Goal: Information Seeking & Learning: Find specific fact

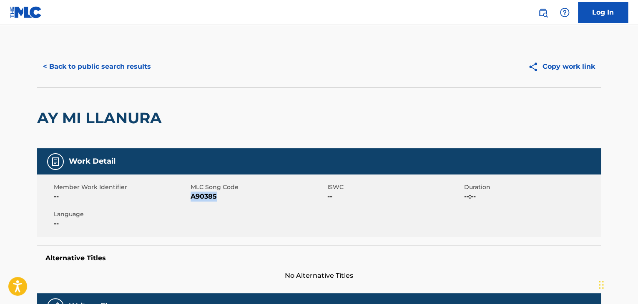
click at [90, 61] on button "< Back to public search results" at bounding box center [97, 66] width 120 height 21
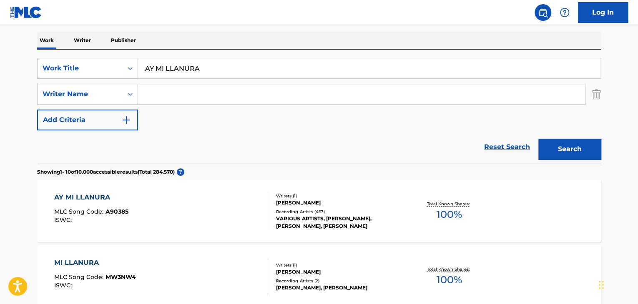
scroll to position [83, 0]
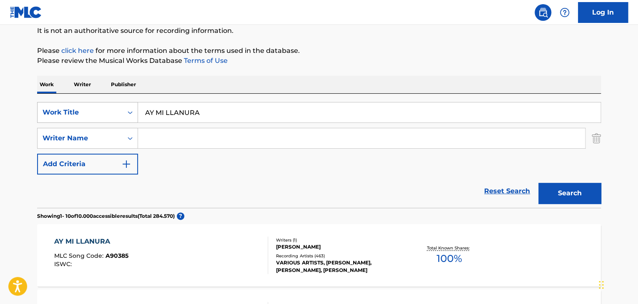
drag, startPoint x: 199, startPoint y: 113, endPoint x: 107, endPoint y: 114, distance: 92.5
click at [107, 114] on div "SearchWithCriteria1e49977d-f623-48ef-bd23-2af2cf5b0bb4 Work Title AY MI LLANURA" at bounding box center [318, 112] width 563 height 21
paste input "CARMENTE"
type input "CARMENTEA"
click at [563, 189] on button "Search" at bounding box center [569, 193] width 63 height 21
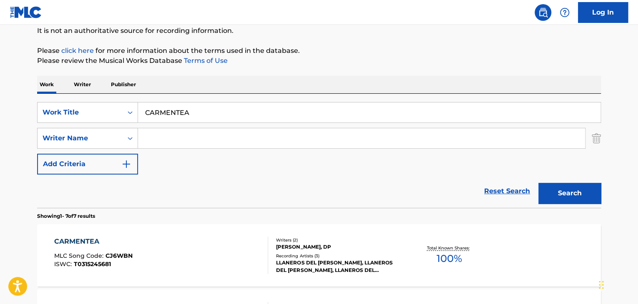
click at [153, 140] on input "Search Form" at bounding box center [361, 138] width 447 height 20
paste input "[PERSON_NAME] [PERSON_NAME]"
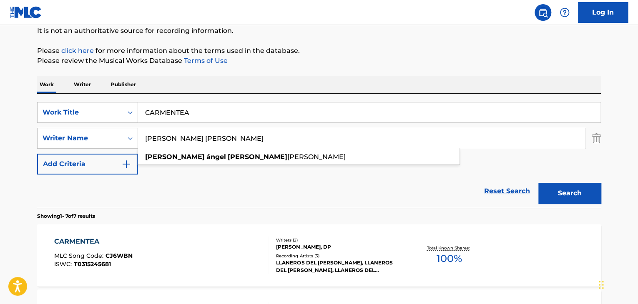
type input "[PERSON_NAME] [PERSON_NAME]"
click at [573, 195] on button "Search" at bounding box center [569, 193] width 63 height 21
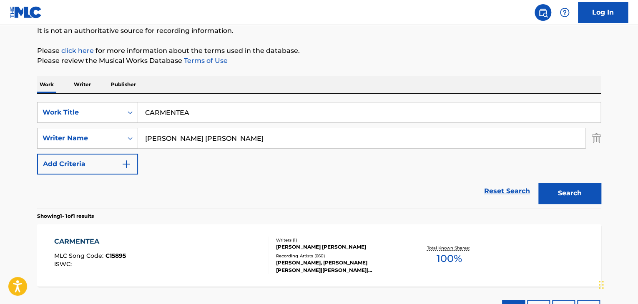
scroll to position [125, 0]
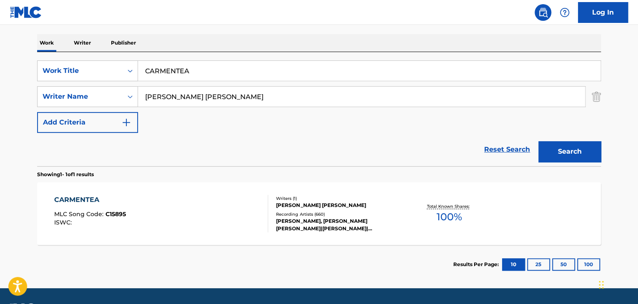
click at [189, 210] on div "CARMENTEA MLC Song Code : C15895 ISWC :" at bounding box center [161, 214] width 214 height 38
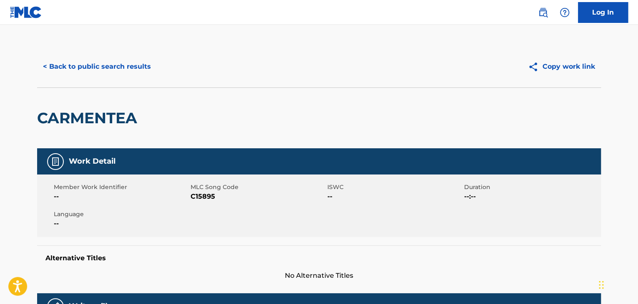
click at [201, 199] on span "C15895" at bounding box center [257, 197] width 135 height 10
copy span "C15895"
click at [111, 60] on button "< Back to public search results" at bounding box center [97, 66] width 120 height 21
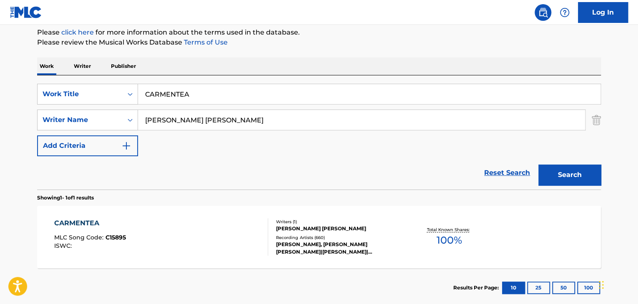
drag, startPoint x: 200, startPoint y: 96, endPoint x: 160, endPoint y: 93, distance: 40.6
click at [160, 93] on input "CARMENTEA" at bounding box center [369, 94] width 462 height 20
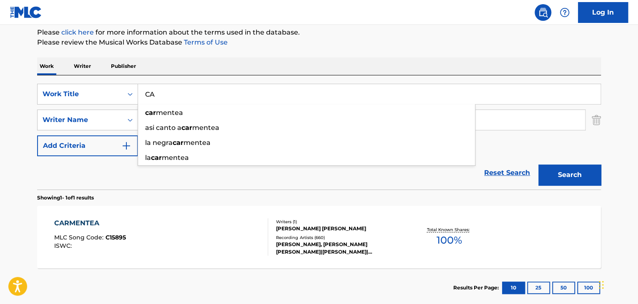
type input "C"
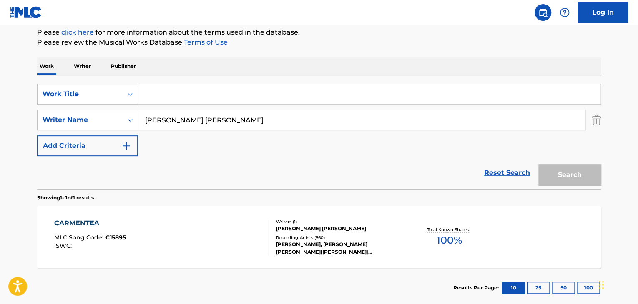
paste input "[PERSON_NAME]"
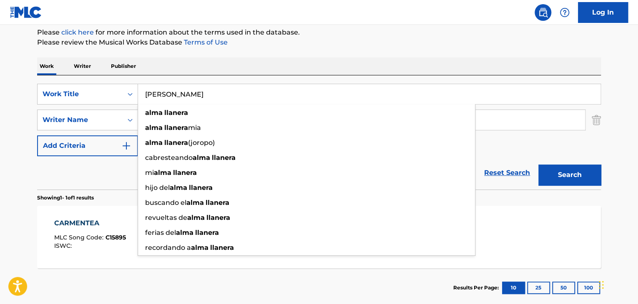
type input "[PERSON_NAME]"
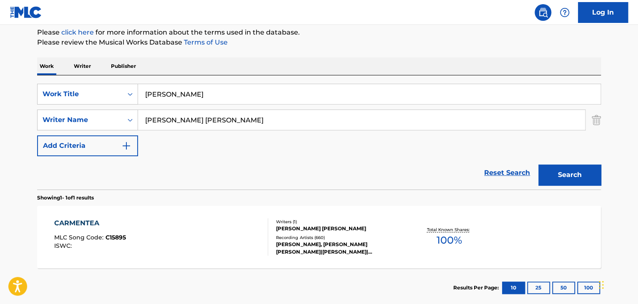
click at [513, 154] on div "SearchWithCriteria1e49977d-f623-48ef-bd23-2af2cf5b0bb4 Work Title [PERSON_NAME]…" at bounding box center [318, 120] width 563 height 73
drag, startPoint x: 242, startPoint y: 126, endPoint x: 71, endPoint y: 105, distance: 172.1
click at [71, 105] on div "SearchWithCriteria1e49977d-f623-48ef-bd23-2af2cf5b0bb4 Work Title [PERSON_NAME]…" at bounding box center [318, 120] width 563 height 73
click at [564, 174] on button "Search" at bounding box center [569, 175] width 63 height 21
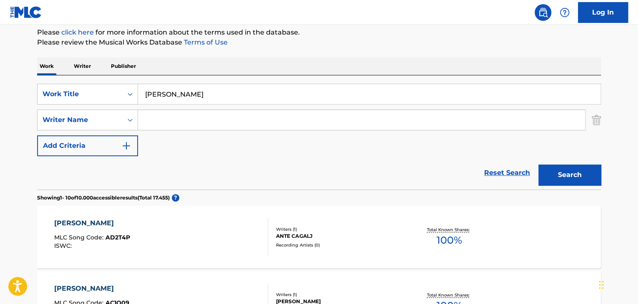
click at [154, 125] on input "Search Form" at bounding box center [361, 120] width 447 height 20
paste input "[PERSON_NAME]"
type input "[PERSON_NAME]"
click at [570, 179] on button "Search" at bounding box center [569, 175] width 63 height 21
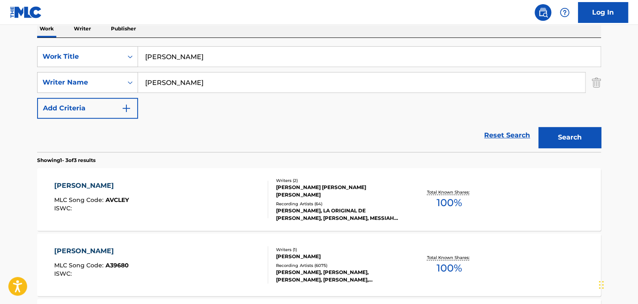
scroll to position [143, 0]
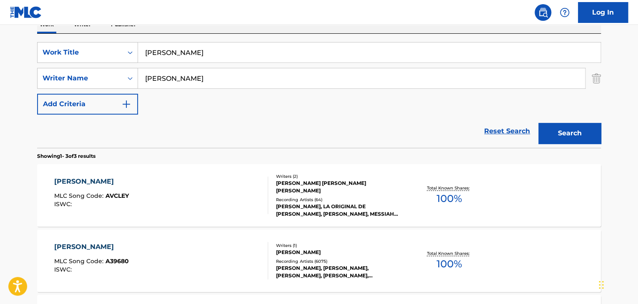
click at [213, 200] on div "[PERSON_NAME] MLC Song Code : AVCLEY ISWC :" at bounding box center [161, 196] width 214 height 38
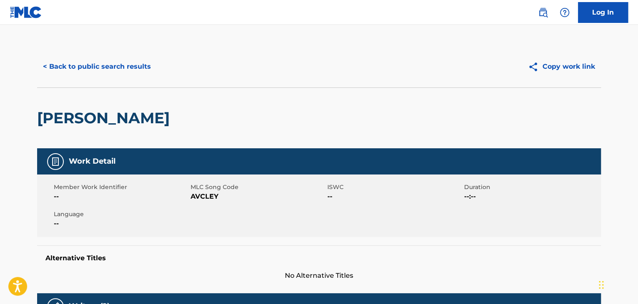
click at [212, 195] on span "AVCLEY" at bounding box center [257, 197] width 135 height 10
copy span "AVCLEY"
click at [131, 68] on button "< Back to public search results" at bounding box center [97, 66] width 120 height 21
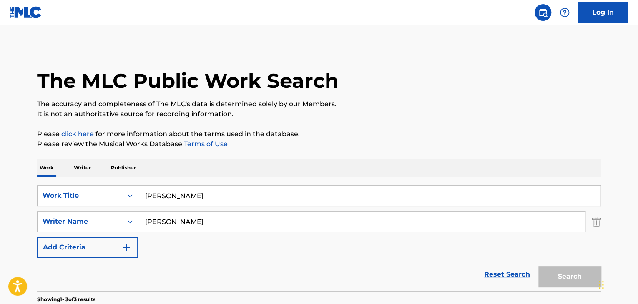
scroll to position [143, 0]
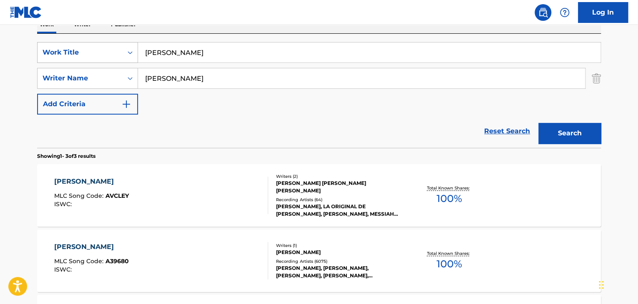
click at [54, 50] on div "SearchWithCriteria1e49977d-f623-48ef-bd23-2af2cf5b0bb4 Work Title [PERSON_NAME]" at bounding box center [318, 52] width 563 height 21
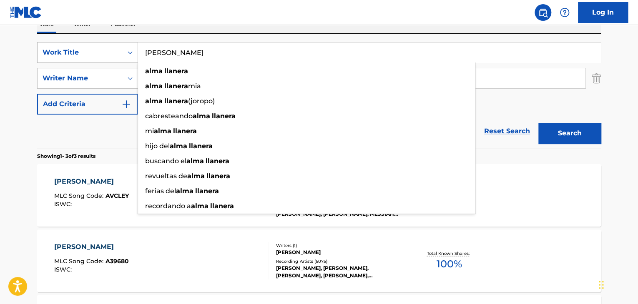
paste input "ZULM"
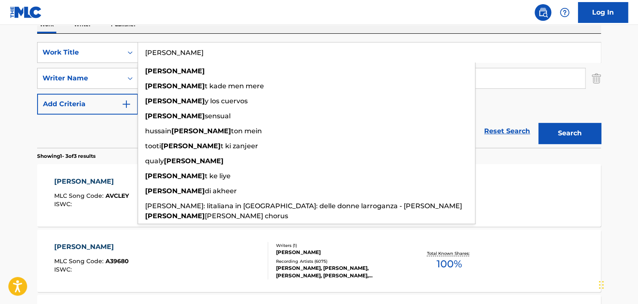
type input "[PERSON_NAME]"
click at [558, 160] on section "[PERSON_NAME] MLC Song Code : AVCLEY ISWC : Writers ( 2 ) [PERSON_NAME] [PERSON…" at bounding box center [318, 259] width 563 height 198
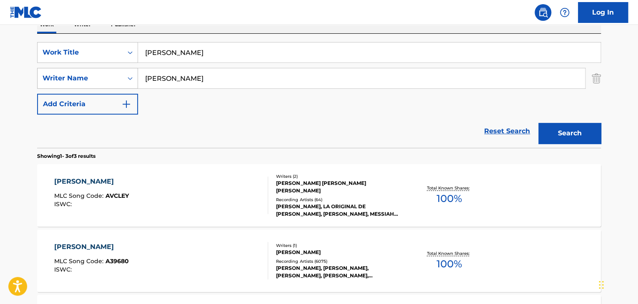
drag, startPoint x: 166, startPoint y: 70, endPoint x: 98, endPoint y: 68, distance: 67.5
click at [103, 69] on div "SearchWithCriteriaa30803c2-393e-41ee-be2b-0a4f2c7193c6 Writer Name [PERSON_NAME]" at bounding box center [318, 78] width 563 height 21
type input "r"
paste input "[PERSON_NAME]"
type input "[PERSON_NAME]"
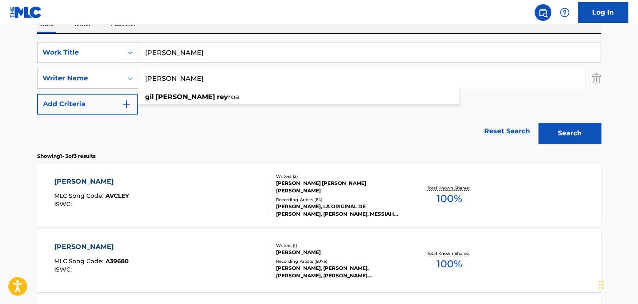
click at [575, 140] on button "Search" at bounding box center [569, 133] width 63 height 21
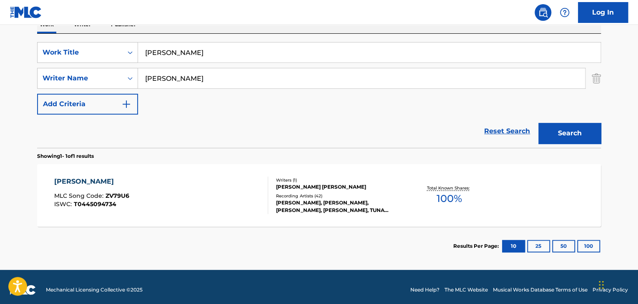
click at [204, 183] on div "[PERSON_NAME] MLC Song Code : ZV79U6 ISWC : T0445094734" at bounding box center [161, 196] width 214 height 38
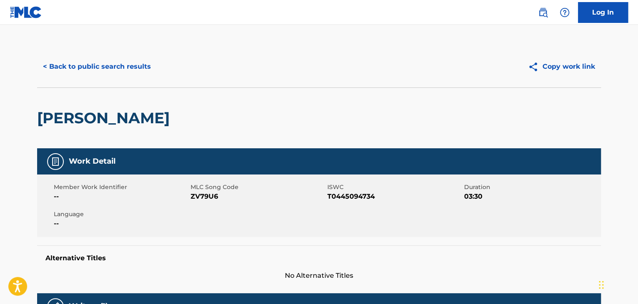
click at [200, 194] on span "ZV79U6" at bounding box center [257, 197] width 135 height 10
copy span "ZV79U6"
click at [113, 66] on button "< Back to public search results" at bounding box center [97, 66] width 120 height 21
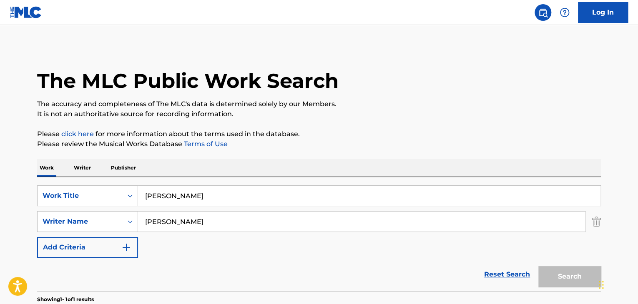
scroll to position [102, 0]
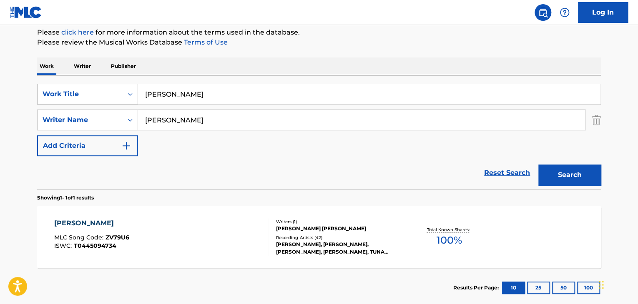
drag, startPoint x: 172, startPoint y: 91, endPoint x: 93, endPoint y: 92, distance: 78.8
click at [91, 91] on div "SearchWithCriteria1e49977d-f623-48ef-bd23-2af2cf5b0bb4 Work Title [PERSON_NAME]" at bounding box center [318, 94] width 563 height 21
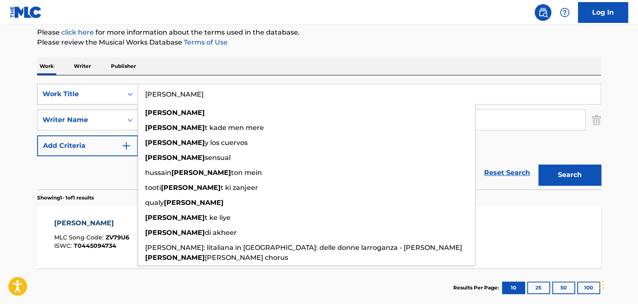
click at [126, 91] on icon "Search Form" at bounding box center [130, 94] width 8 height 8
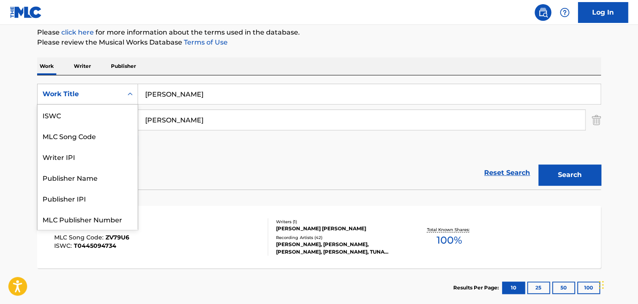
scroll to position [21, 0]
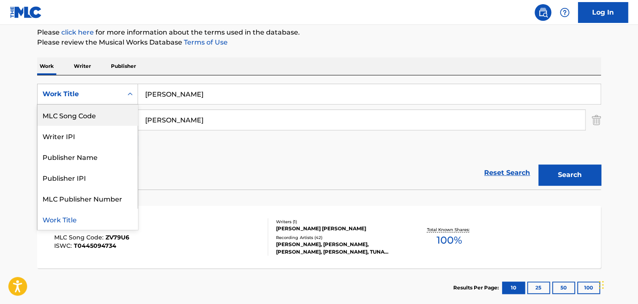
click at [97, 112] on div "MLC Song Code" at bounding box center [88, 115] width 100 height 21
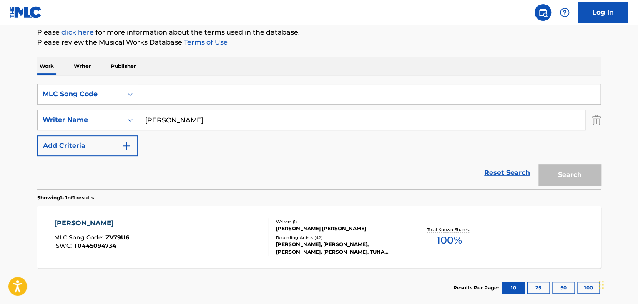
click at [160, 100] on input "Search Form" at bounding box center [369, 94] width 462 height 20
paste input "TC3DVM"
type input "TC3DVM"
click at [198, 114] on input "[PERSON_NAME]" at bounding box center [361, 120] width 447 height 20
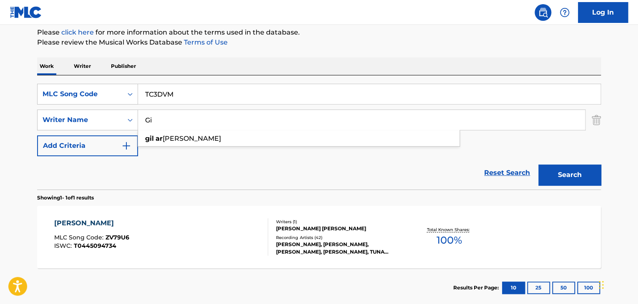
type input "G"
click at [556, 174] on button "Search" at bounding box center [569, 175] width 63 height 21
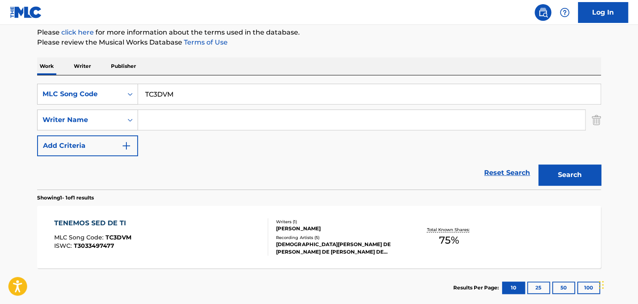
scroll to position [143, 0]
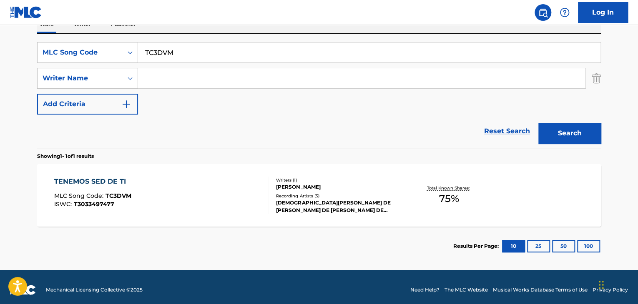
click at [168, 205] on div "TENEMOS SED DE TI MLC Song Code : TC3DVM ISWC : T3033497477" at bounding box center [161, 196] width 214 height 38
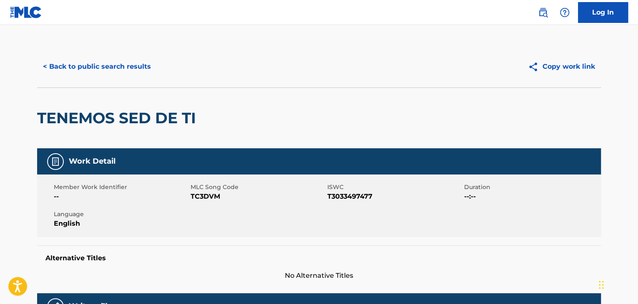
click at [202, 195] on span "TC3DVM" at bounding box center [257, 197] width 135 height 10
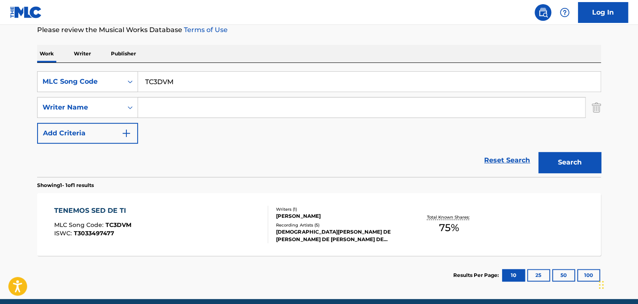
scroll to position [102, 0]
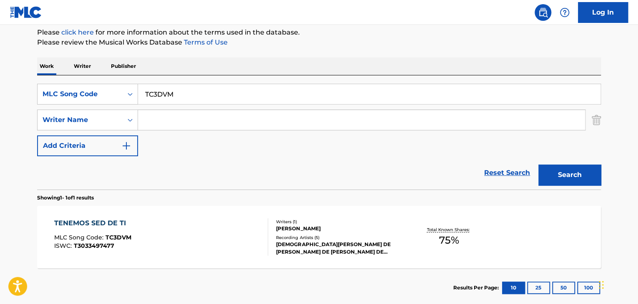
click at [158, 119] on input "Search Form" at bounding box center [361, 120] width 447 height 20
paste input "[DEMOGRAPHIC_DATA] De La [PERSON_NAME]"
type input "[DEMOGRAPHIC_DATA] De La [PERSON_NAME]"
click at [550, 173] on button "Search" at bounding box center [569, 175] width 63 height 21
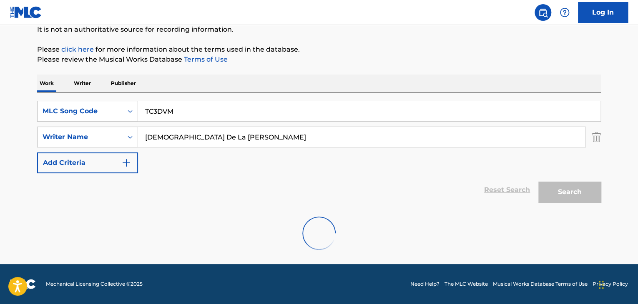
scroll to position [58, 0]
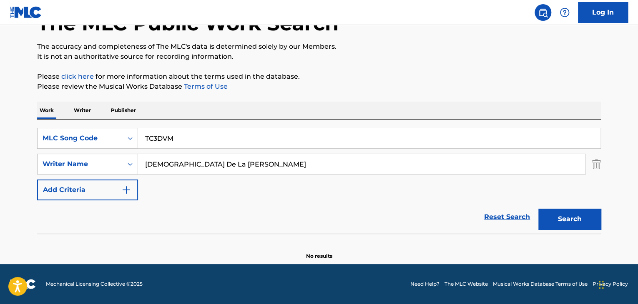
click at [0, 149] on main "The MLC Public Work Search The accuracy and completeness of The MLC's data is d…" at bounding box center [319, 115] width 638 height 297
click at [552, 222] on button "Search" at bounding box center [569, 219] width 63 height 21
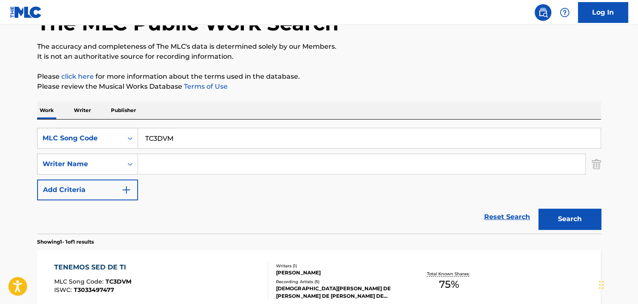
scroll to position [99, 0]
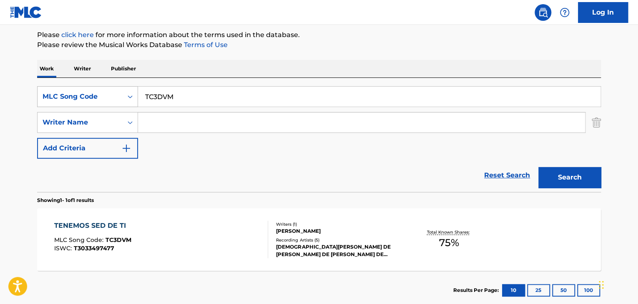
drag, startPoint x: 158, startPoint y: 94, endPoint x: 132, endPoint y: 88, distance: 26.4
click at [136, 90] on div "SearchWithCriteriabe8b6cb8-1c22-442b-a645-b24d0f57edde MLC Song Code TC3DVM" at bounding box center [318, 96] width 563 height 21
paste input "B5R9E"
click at [587, 177] on button "Search" at bounding box center [569, 177] width 63 height 21
drag, startPoint x: 184, startPoint y: 96, endPoint x: 149, endPoint y: 96, distance: 35.0
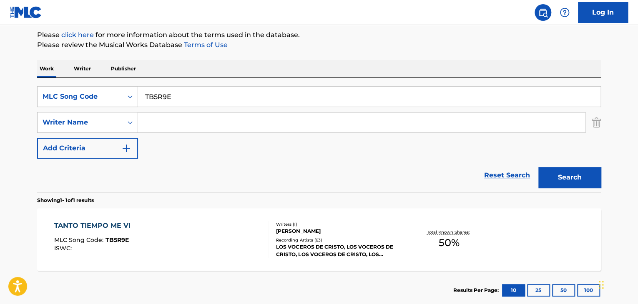
click at [150, 96] on input "TB5R9E" at bounding box center [369, 97] width 462 height 20
type input "T"
paste input "NG6T8B"
click at [589, 176] on button "Search" at bounding box center [569, 177] width 63 height 21
drag, startPoint x: 171, startPoint y: 92, endPoint x: 110, endPoint y: 88, distance: 61.3
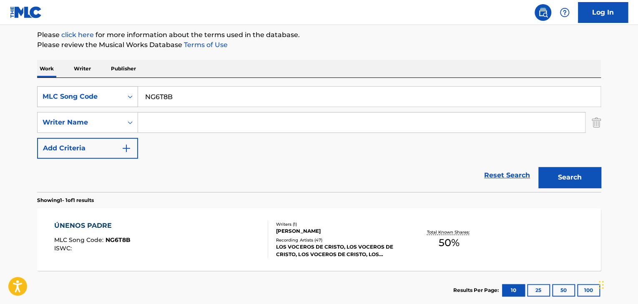
click at [114, 90] on div "SearchWithCriteriabe8b6cb8-1c22-442b-a645-b24d0f57edde MLC Song Code NG6T8B" at bounding box center [318, 96] width 563 height 21
paste input "IG3DS0"
click at [577, 174] on button "Search" at bounding box center [569, 177] width 63 height 21
drag, startPoint x: 179, startPoint y: 98, endPoint x: 73, endPoint y: 98, distance: 106.7
click at [75, 98] on div "SearchWithCriteriabe8b6cb8-1c22-442b-a645-b24d0f57edde MLC Song Code IG3DS0" at bounding box center [318, 96] width 563 height 21
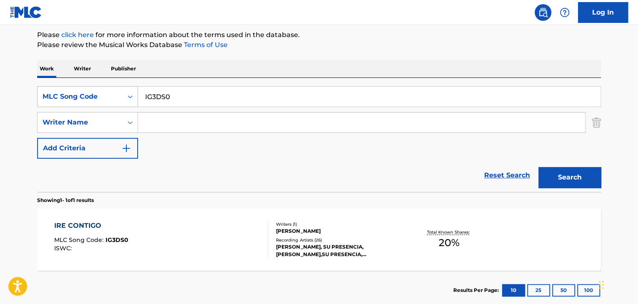
paste input "MH6K0U"
type input "MH6K0U"
click at [545, 173] on button "Search" at bounding box center [569, 177] width 63 height 21
drag, startPoint x: 183, startPoint y: 99, endPoint x: 102, endPoint y: 95, distance: 81.7
click at [104, 95] on div "SearchWithCriteriabe8b6cb8-1c22-442b-a645-b24d0f57edde MLC Song Code MH6K0U" at bounding box center [318, 96] width 563 height 21
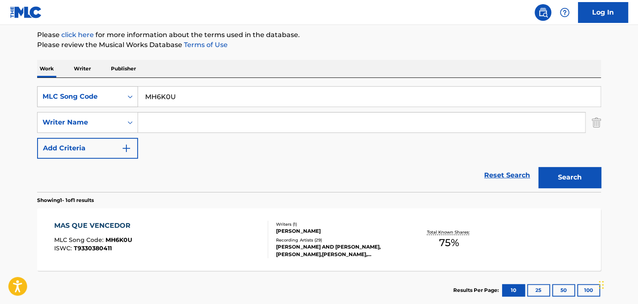
click at [110, 94] on div "MLC Song Code" at bounding box center [80, 97] width 75 height 10
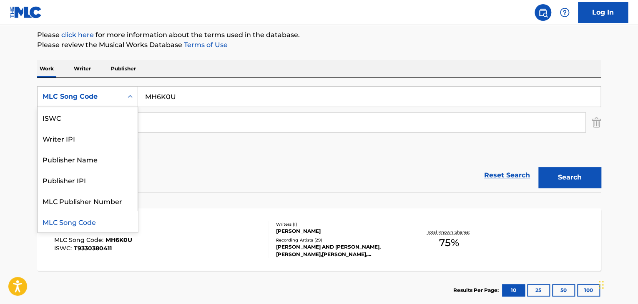
scroll to position [0, 0]
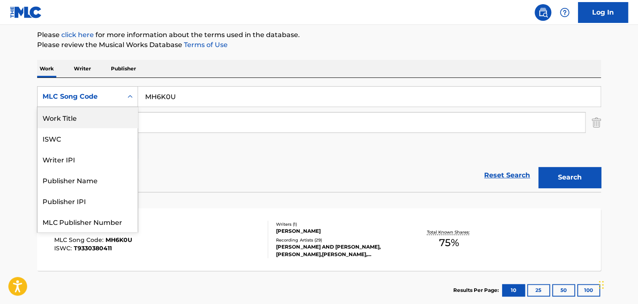
click at [81, 114] on div "Work Title" at bounding box center [88, 117] width 100 height 21
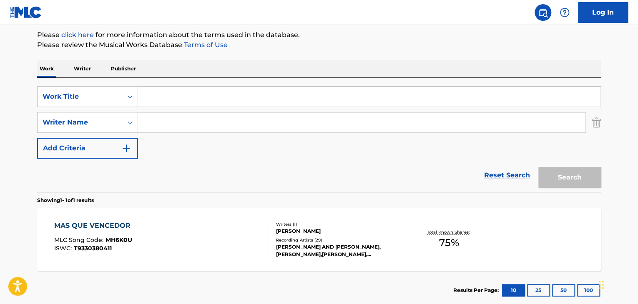
click at [173, 100] on input "Search Form" at bounding box center [369, 97] width 462 height 20
paste input "Cerca de Ti"
type input "Cerca de Ti"
click at [575, 170] on button "Search" at bounding box center [569, 177] width 63 height 21
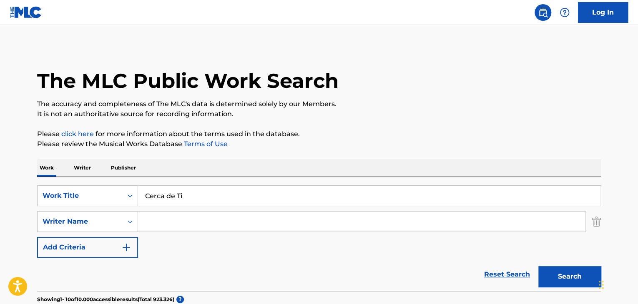
click at [169, 221] on input "Search Form" at bounding box center [361, 222] width 447 height 20
paste input "[PERSON_NAME]"
type input "[PERSON_NAME]"
click at [580, 277] on button "Search" at bounding box center [569, 276] width 63 height 21
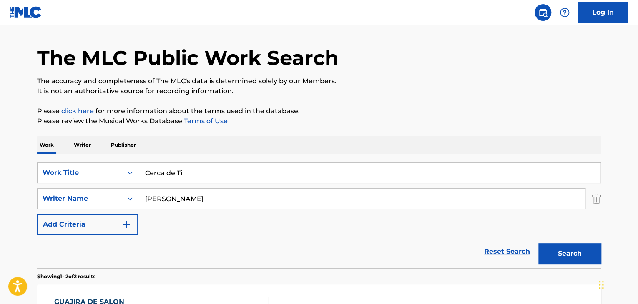
scroll to position [125, 0]
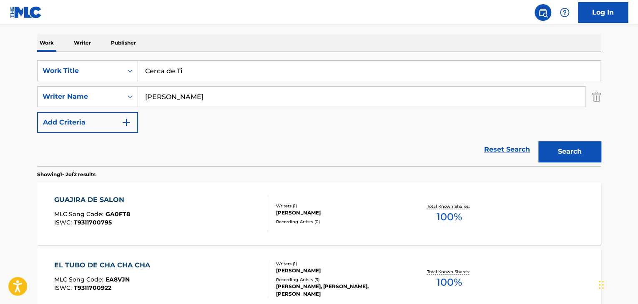
click at [193, 210] on div "GUAJIRA DE SALON MLC Song Code : GA0FT8 ISWC : T9311700795" at bounding box center [161, 214] width 214 height 38
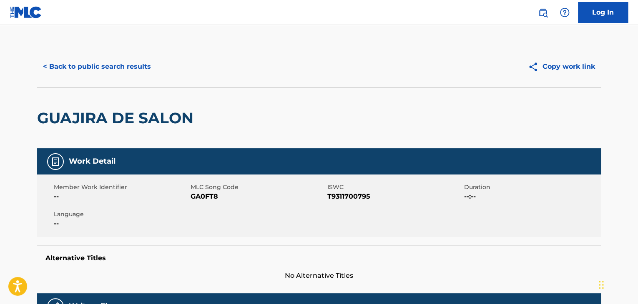
click at [203, 200] on span "GA0FT8" at bounding box center [257, 197] width 135 height 10
copy span "GA0FT8"
click at [73, 60] on button "< Back to public search results" at bounding box center [97, 66] width 120 height 21
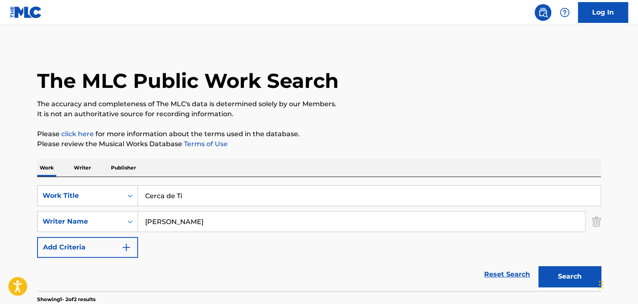
scroll to position [125, 0]
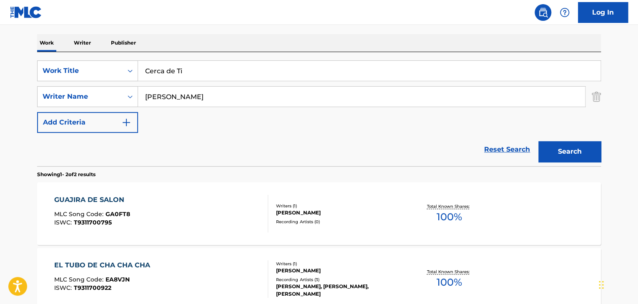
click at [95, 55] on div "SearchWithCriteria2a03fa09-4f47-46c4-9015-9c8c9d72df76 Work Title Cerca de Ti S…" at bounding box center [318, 109] width 563 height 114
paste input "El Adorador"
type input "El Adorador"
click at [563, 144] on button "Search" at bounding box center [569, 151] width 63 height 21
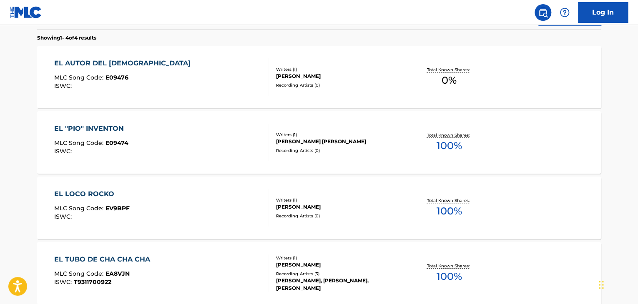
scroll to position [137, 0]
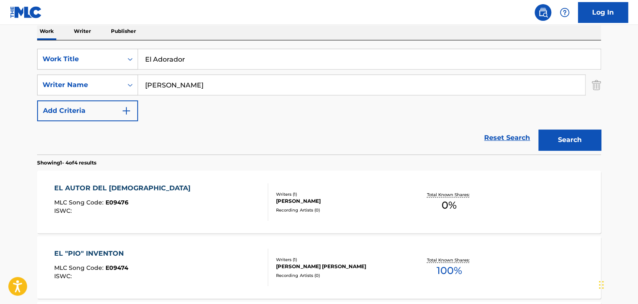
drag, startPoint x: 238, startPoint y: 84, endPoint x: 4, endPoint y: 57, distance: 236.1
click at [5, 57] on main "The MLC Public Work Search The accuracy and completeness of The MLC's data is d…" at bounding box center [319, 180] width 638 height 585
click at [575, 139] on button "Search" at bounding box center [569, 140] width 63 height 21
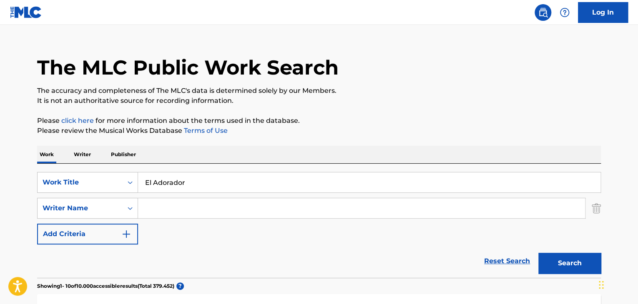
scroll to position [0, 0]
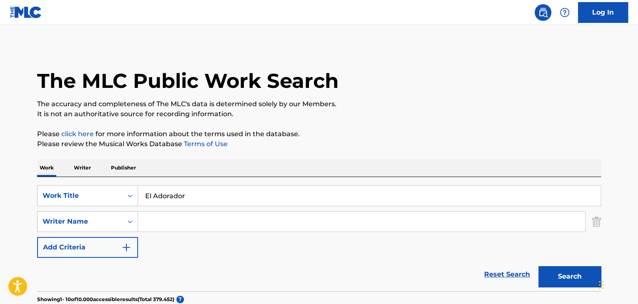
click at [567, 271] on button "Search" at bounding box center [569, 276] width 63 height 21
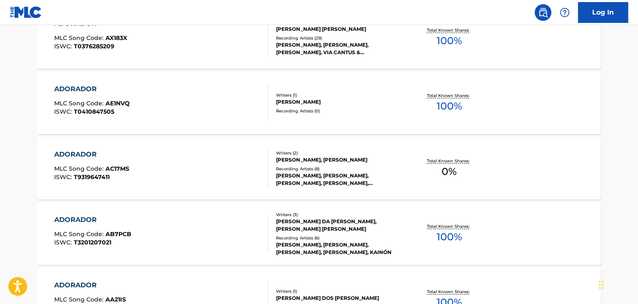
scroll to position [33, 0]
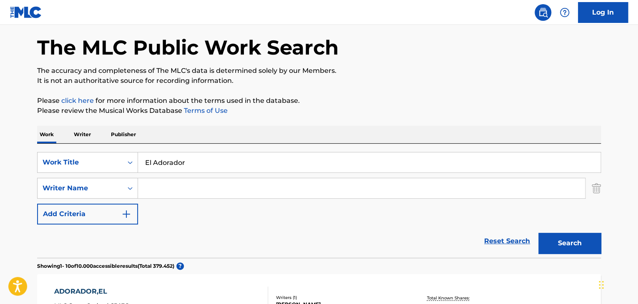
drag, startPoint x: 117, startPoint y: 147, endPoint x: 45, endPoint y: 145, distance: 71.7
click at [45, 145] on div "SearchWithCriteria2a03fa09-4f47-46c4-9015-9c8c9d72df76 Work Title El Adorador S…" at bounding box center [318, 201] width 563 height 114
paste input "Mi [PERSON_NAME]"
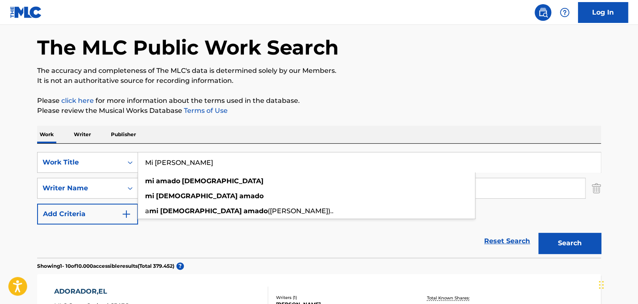
type input "Mi [PERSON_NAME]"
click at [510, 192] on input "Search Form" at bounding box center [361, 188] width 447 height 20
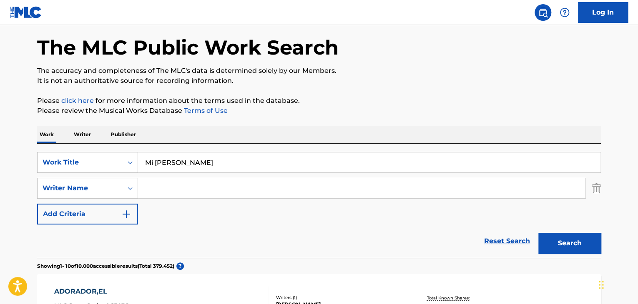
type input "g"
click at [573, 244] on button "Search" at bounding box center [569, 243] width 63 height 21
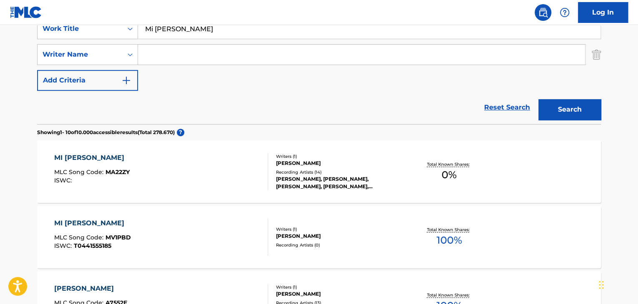
scroll to position [117, 0]
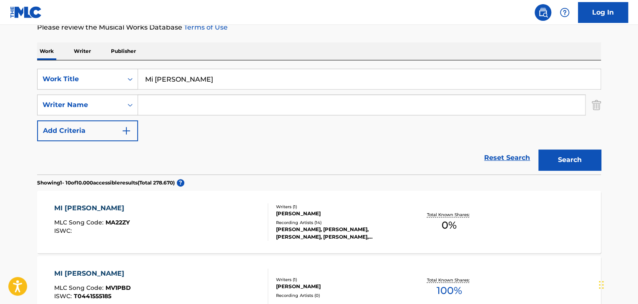
click at [177, 105] on input "Search Form" at bounding box center [361, 105] width 447 height 20
paste input "[PERSON_NAME]"
type input "[PERSON_NAME]"
click at [567, 154] on button "Search" at bounding box center [569, 160] width 63 height 21
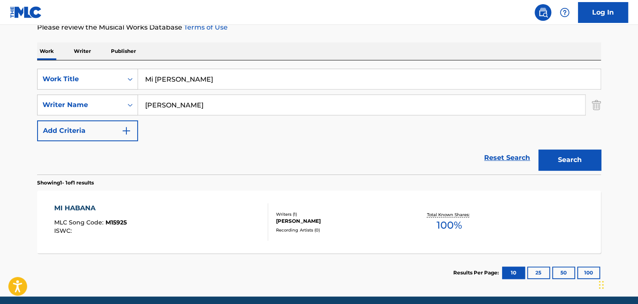
click at [111, 218] on div "MI HABANA MLC Song Code : M15925 ISWC :" at bounding box center [90, 222] width 73 height 38
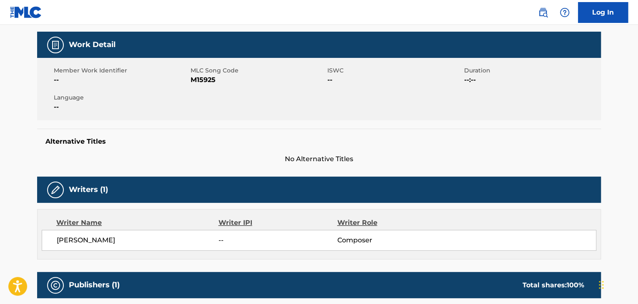
click at [111, 102] on span "Language" at bounding box center [121, 97] width 135 height 9
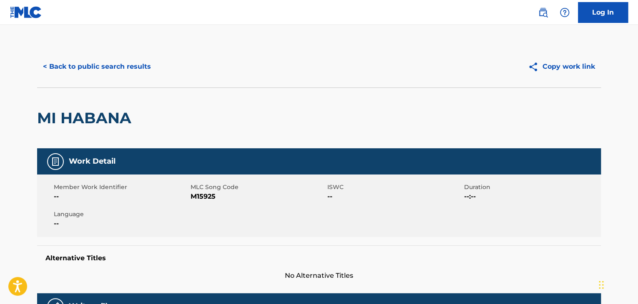
click at [203, 194] on span "M15925" at bounding box center [257, 197] width 135 height 10
copy span "M15925"
click at [56, 61] on button "< Back to public search results" at bounding box center [97, 66] width 120 height 21
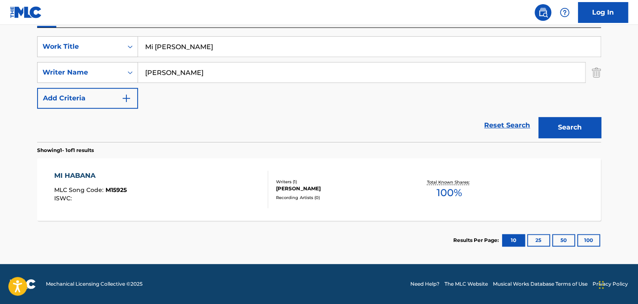
scroll to position [66, 0]
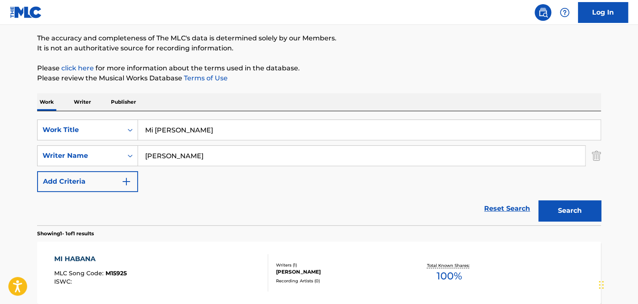
drag, startPoint x: 215, startPoint y: 156, endPoint x: 82, endPoint y: 145, distance: 133.8
click at [82, 145] on div "SearchWithCriteria2a03fa09-4f47-46c4-9015-9c8c9d72df76 Work Title Mi [PERSON_NA…" at bounding box center [318, 156] width 563 height 73
paste input "[PERSON_NAME]"
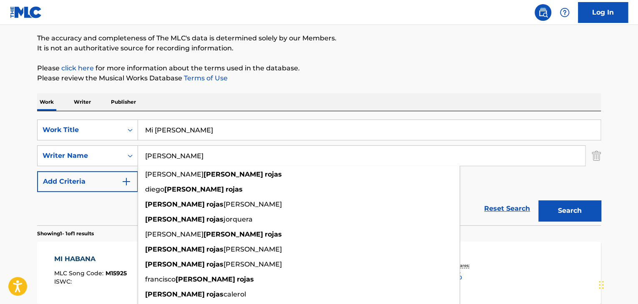
type input "[PERSON_NAME]"
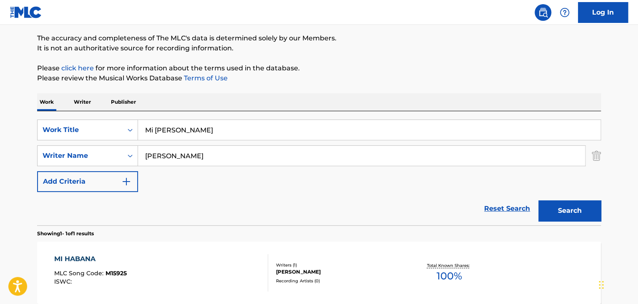
click at [556, 209] on button "Search" at bounding box center [569, 210] width 63 height 21
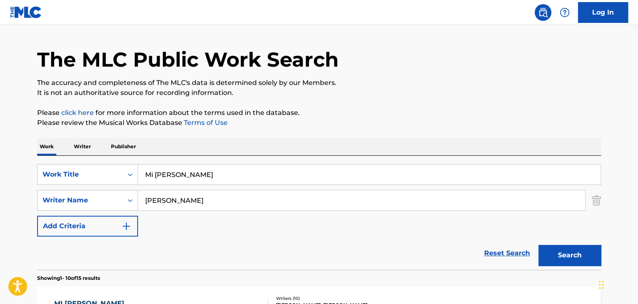
scroll to position [0, 0]
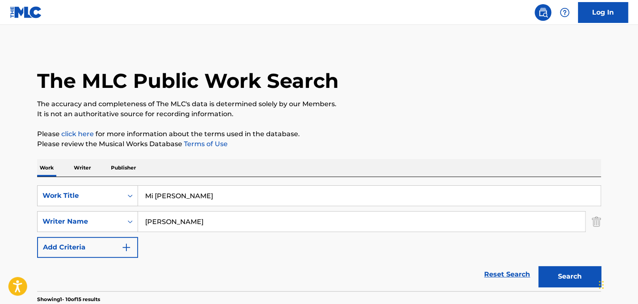
drag, startPoint x: 216, startPoint y: 200, endPoint x: 18, endPoint y: 186, distance: 198.4
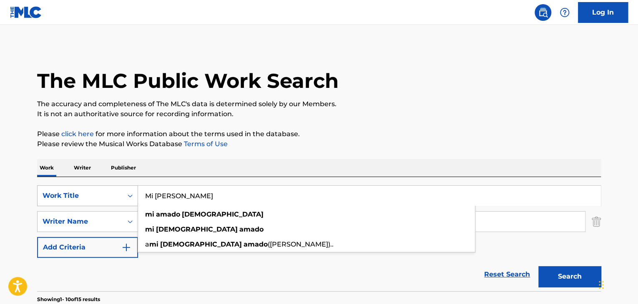
drag, startPoint x: 207, startPoint y: 197, endPoint x: 38, endPoint y: 188, distance: 168.6
click at [42, 190] on div "SearchWithCriteria2a03fa09-4f47-46c4-9015-9c8c9d72df76 Work Title Mi [PERSON_NA…" at bounding box center [318, 195] width 563 height 21
paste input "[PERSON_NAME]"
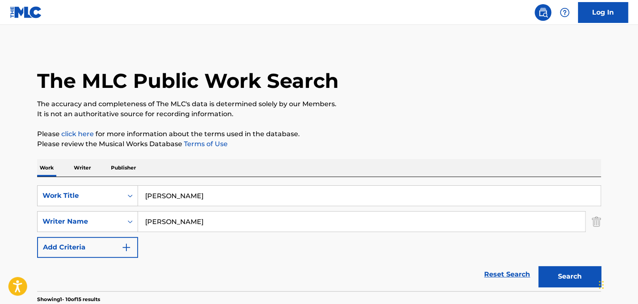
type input "[PERSON_NAME]"
drag, startPoint x: 157, startPoint y: 219, endPoint x: 73, endPoint y: 210, distance: 84.2
click at [75, 210] on div "SearchWithCriteria2a03fa09-4f47-46c4-9015-9c8c9d72df76 Work Title [PERSON_NAME]…" at bounding box center [318, 221] width 563 height 73
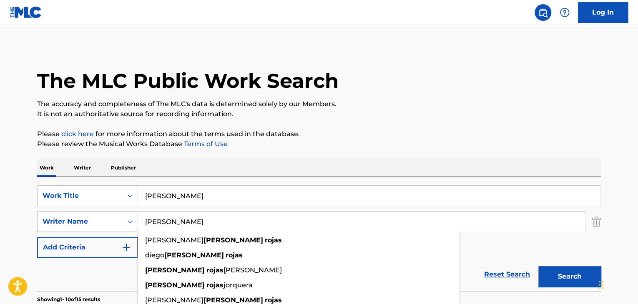
type input "s"
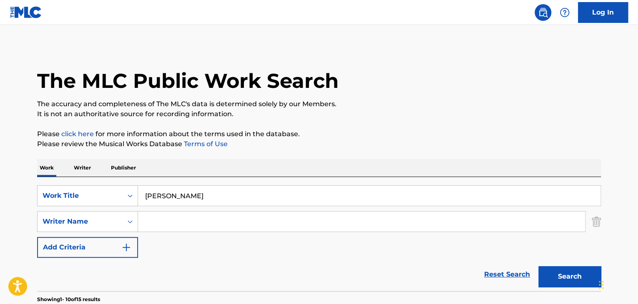
click at [566, 283] on button "Search" at bounding box center [569, 276] width 63 height 21
click at [157, 220] on input "Search Form" at bounding box center [361, 222] width 447 height 20
paste input "[PERSON_NAME]"
type input "[PERSON_NAME]"
click at [552, 275] on button "Search" at bounding box center [569, 276] width 63 height 21
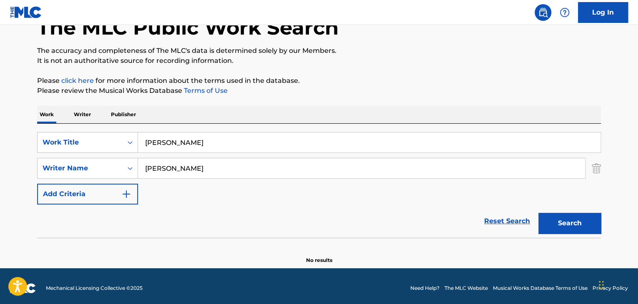
scroll to position [58, 0]
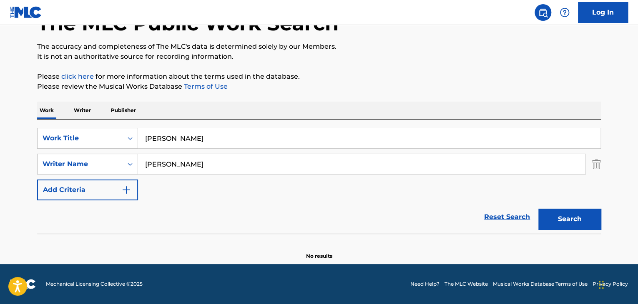
drag, startPoint x: 183, startPoint y: 137, endPoint x: 95, endPoint y: 118, distance: 89.1
click at [95, 118] on div "Work Writer Publisher SearchWithCriteria2a03fa09-4f47-46c4-9015-9c8c9d72df76 Wo…" at bounding box center [318, 181] width 563 height 158
paste input "uando Te Veo Pasar"
type input "Cuando Te Veo Pasar"
click at [567, 223] on button "Search" at bounding box center [569, 219] width 63 height 21
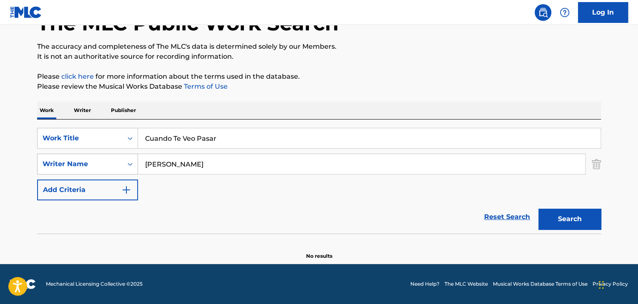
drag, startPoint x: 198, startPoint y: 163, endPoint x: 41, endPoint y: 157, distance: 157.2
click at [41, 158] on div "SearchWithCriteriaa30803c2-393e-41ee-be2b-0a4f2c7193c6 Writer Name [PERSON_NAME]" at bounding box center [318, 164] width 563 height 21
paste input "[PERSON_NAME]"
type input "[PERSON_NAME]"
click at [567, 224] on button "Search" at bounding box center [569, 219] width 63 height 21
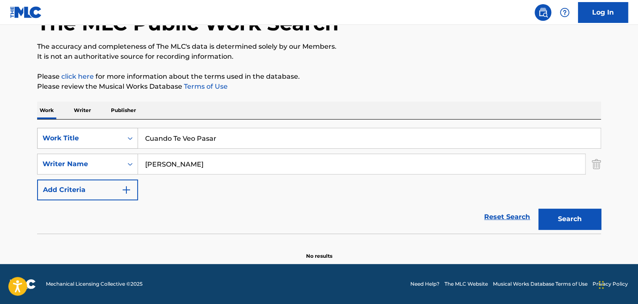
drag, startPoint x: 228, startPoint y: 139, endPoint x: 73, endPoint y: 133, distance: 155.1
click at [74, 133] on div "SearchWithCriteria2a03fa09-4f47-46c4-9015-9c8c9d72df76 Work Title Cuando Te Veo…" at bounding box center [318, 138] width 563 height 21
paste input "Primeros Momentos"
type input "Primeros Momentos"
drag, startPoint x: 212, startPoint y: 166, endPoint x: 24, endPoint y: 135, distance: 190.0
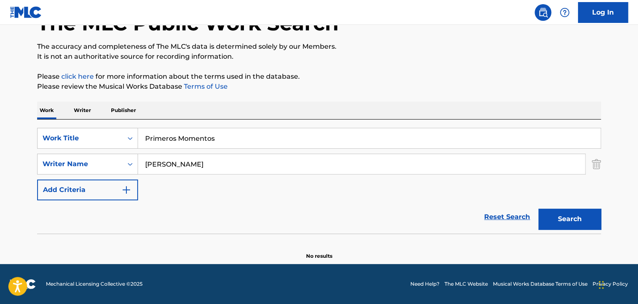
click at [26, 135] on main "The MLC Public Work Search The accuracy and completeness of The MLC's data is d…" at bounding box center [319, 115] width 638 height 297
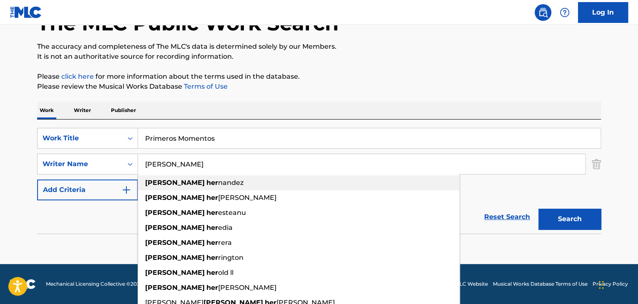
click at [206, 184] on strong "her" at bounding box center [212, 183] width 12 height 8
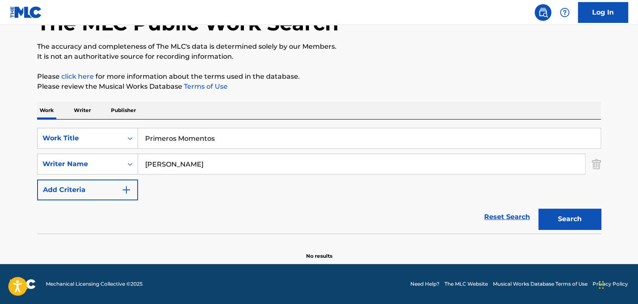
click at [570, 223] on button "Search" at bounding box center [569, 219] width 63 height 21
drag, startPoint x: 224, startPoint y: 167, endPoint x: 119, endPoint y: 155, distance: 105.7
click at [120, 155] on div "SearchWithCriteriaa30803c2-393e-41ee-be2b-0a4f2c7193c6 Writer Name [PERSON_NAME]" at bounding box center [318, 164] width 563 height 21
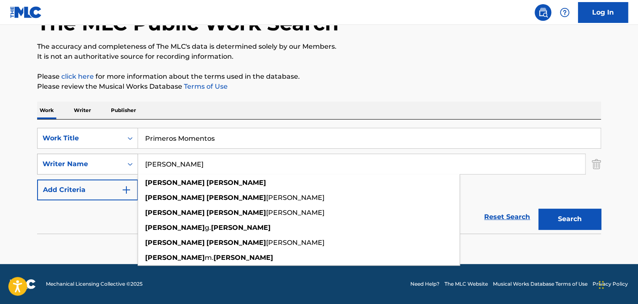
paste input "[PERSON_NAME]"
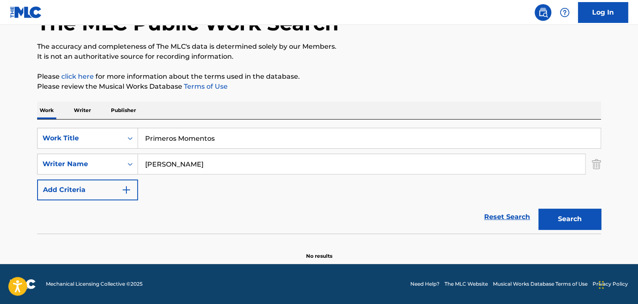
type input "[PERSON_NAME]"
click at [558, 200] on div "SearchWithCriteria2a03fa09-4f47-46c4-9015-9c8c9d72df76 Work Title Primeros Mome…" at bounding box center [318, 164] width 563 height 73
click at [555, 207] on div "Search" at bounding box center [567, 216] width 67 height 33
click at [554, 215] on button "Search" at bounding box center [569, 219] width 63 height 21
drag, startPoint x: 218, startPoint y: 136, endPoint x: 54, endPoint y: 107, distance: 167.2
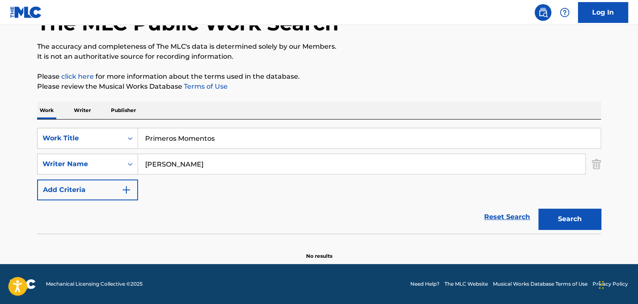
click at [54, 107] on div "Work Writer Publisher SearchWithCriteria2a03fa09-4f47-46c4-9015-9c8c9d72df76 Wo…" at bounding box center [318, 181] width 563 height 158
paste input "Eres la Respuesta"
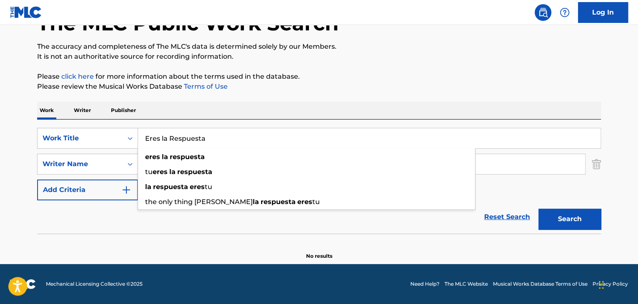
type input "Eres la Respuesta"
click at [565, 224] on button "Search" at bounding box center [569, 219] width 63 height 21
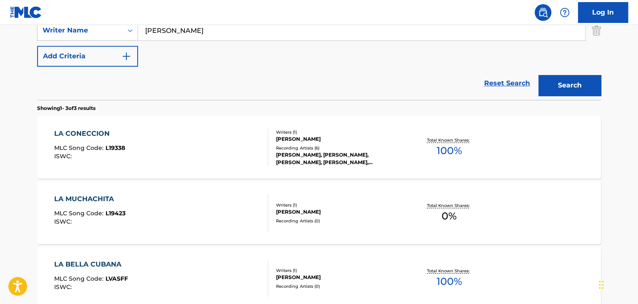
scroll to position [183, 0]
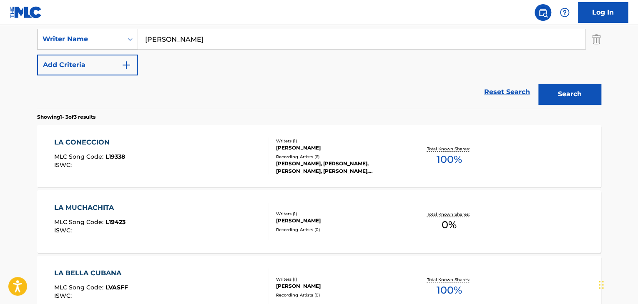
click at [195, 155] on div "LA CONECCION MLC Song Code : L19338 ISWC :" at bounding box center [161, 157] width 214 height 38
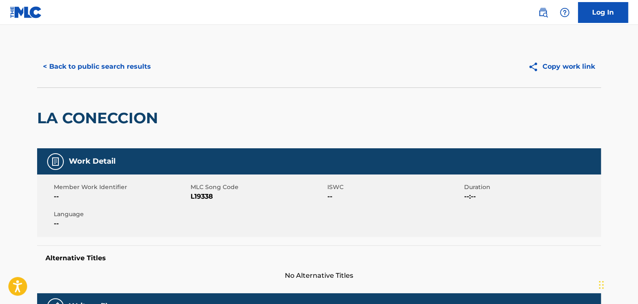
click at [103, 67] on button "< Back to public search results" at bounding box center [97, 66] width 120 height 21
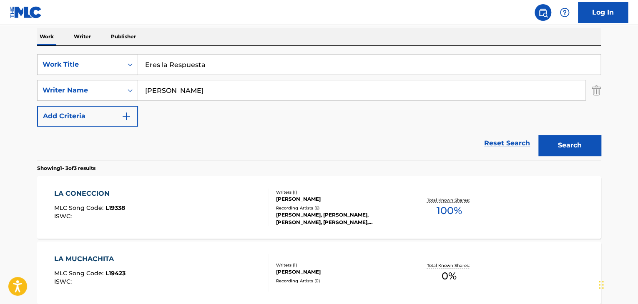
scroll to position [99, 0]
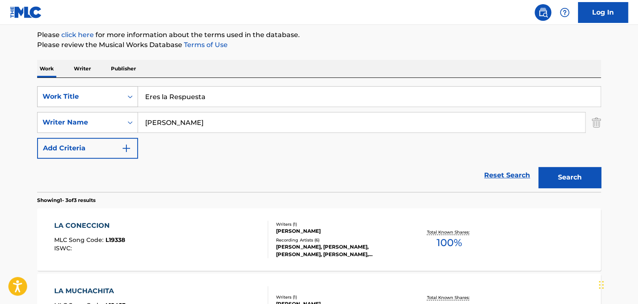
click at [110, 96] on div "SearchWithCriteria2a03fa09-4f47-46c4-9015-9c8c9d72df76 Work Title Eres la Respu…" at bounding box center [318, 96] width 563 height 21
type input "e"
paste input "Serenata de lo Profundo"
click at [386, 42] on p "Please review the Musical Works Database Terms of Use" at bounding box center [318, 45] width 563 height 10
click at [580, 181] on button "Search" at bounding box center [569, 177] width 63 height 21
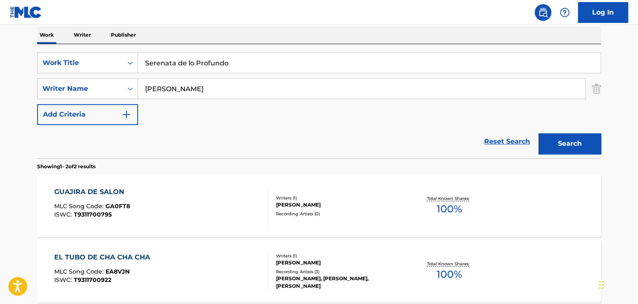
scroll to position [90, 0]
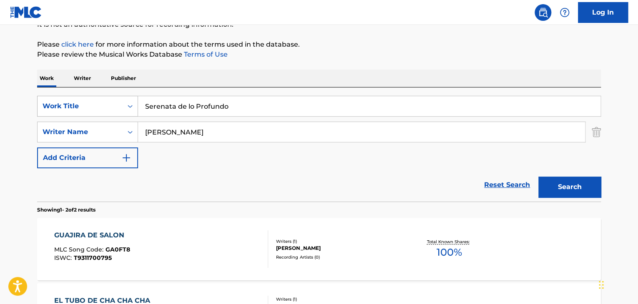
drag, startPoint x: 74, startPoint y: 102, endPoint x: 63, endPoint y: 105, distance: 11.1
click at [64, 105] on div "SearchWithCriteria2a03fa09-4f47-46c4-9015-9c8c9d72df76 Work Title Serenata de l…" at bounding box center [318, 106] width 563 height 21
type input "o"
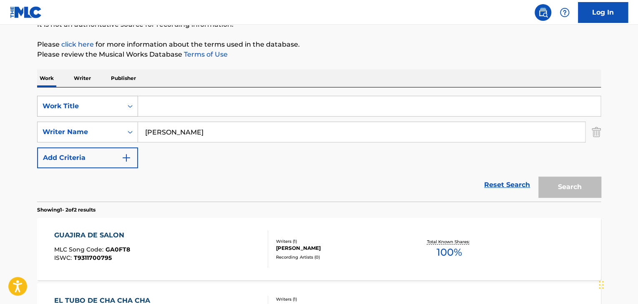
paste input "Serenata Confesión Sincera"
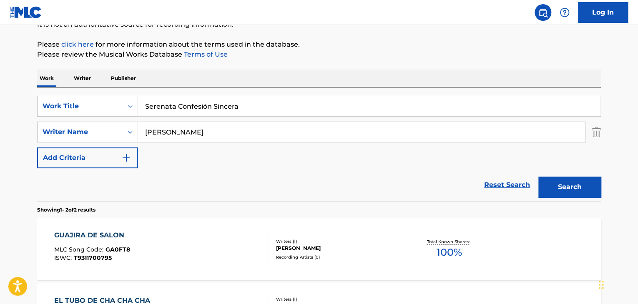
click at [593, 190] on button "Search" at bounding box center [569, 187] width 63 height 21
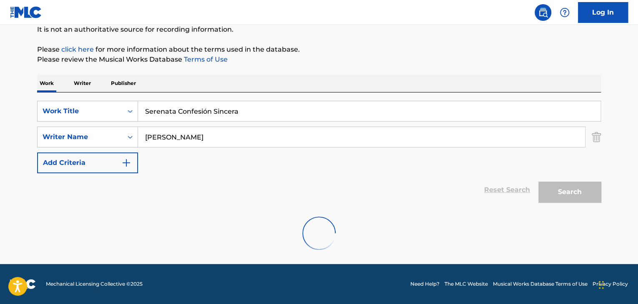
scroll to position [58, 0]
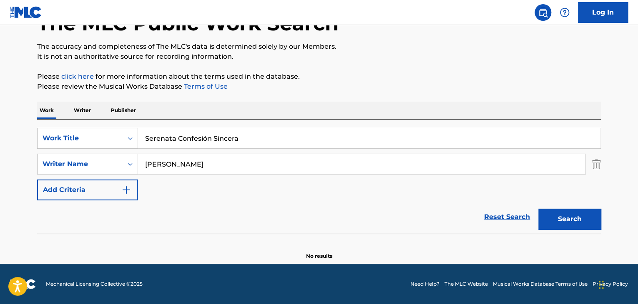
drag, startPoint x: 240, startPoint y: 140, endPoint x: 20, endPoint y: 139, distance: 220.4
click at [20, 139] on main "The MLC Public Work Search The accuracy and completeness of The MLC's data is d…" at bounding box center [319, 115] width 638 height 297
paste input "Mi Niñ"
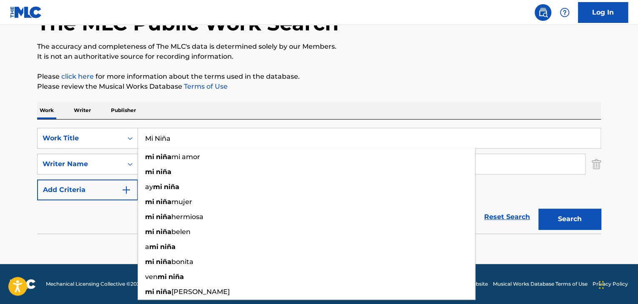
click at [553, 221] on button "Search" at bounding box center [569, 219] width 63 height 21
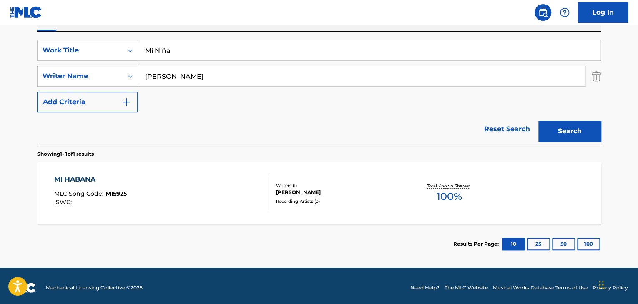
scroll to position [149, 0]
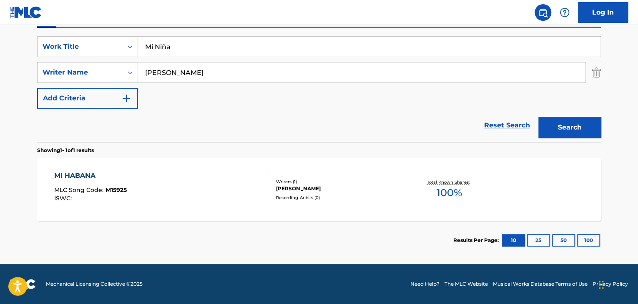
click at [166, 48] on input "Mi Niña" at bounding box center [369, 47] width 462 height 20
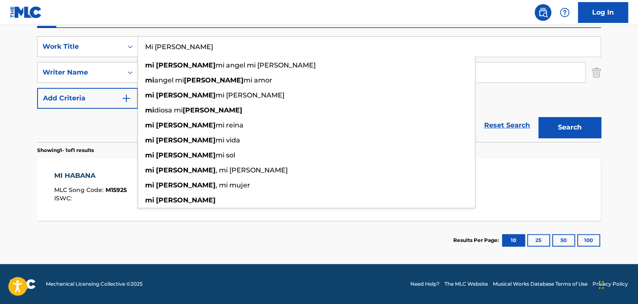
type input "Mi [PERSON_NAME]"
click at [559, 128] on button "Search" at bounding box center [569, 127] width 63 height 21
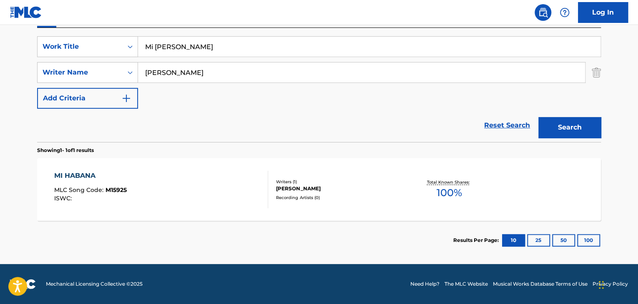
click at [213, 186] on div "MI HABANA MLC Song Code : M15925 ISWC :" at bounding box center [161, 190] width 214 height 38
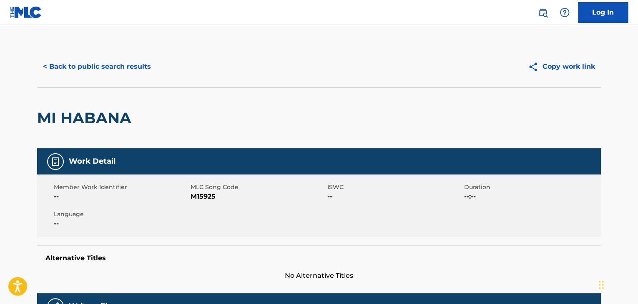
click at [94, 72] on button "< Back to public search results" at bounding box center [97, 66] width 120 height 21
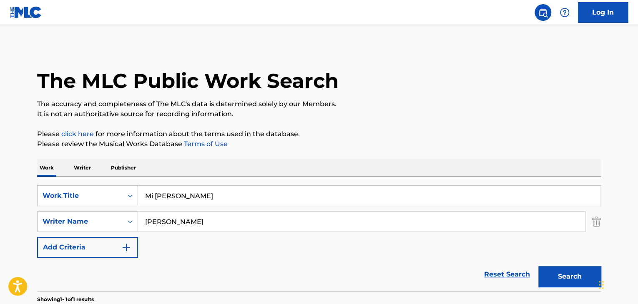
scroll to position [102, 0]
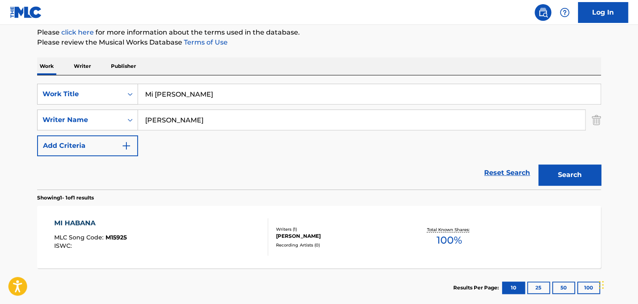
drag, startPoint x: 198, startPoint y: 96, endPoint x: 0, endPoint y: 95, distance: 198.3
click at [0, 96] on main "The MLC Public Work Search The accuracy and completeness of The MLC's data is d…" at bounding box center [319, 117] width 638 height 388
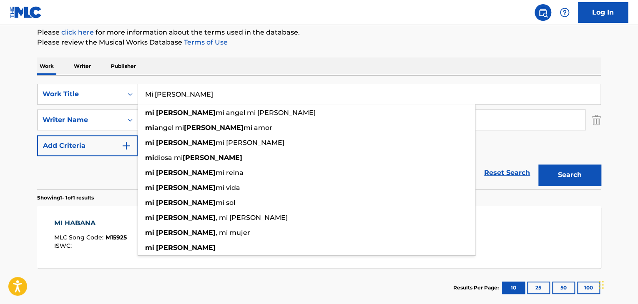
paste input "e Enamoré"
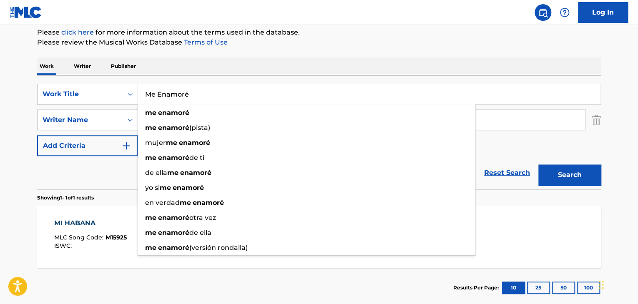
type input "Me Enamoré"
click at [589, 173] on button "Search" at bounding box center [569, 175] width 63 height 21
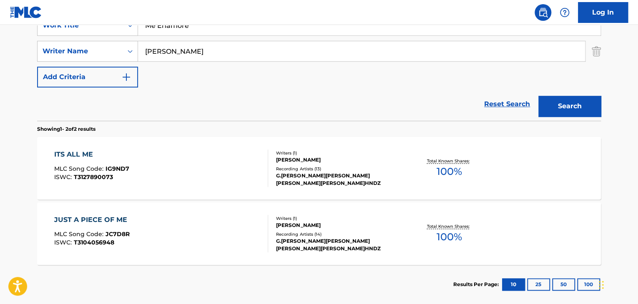
scroll to position [185, 0]
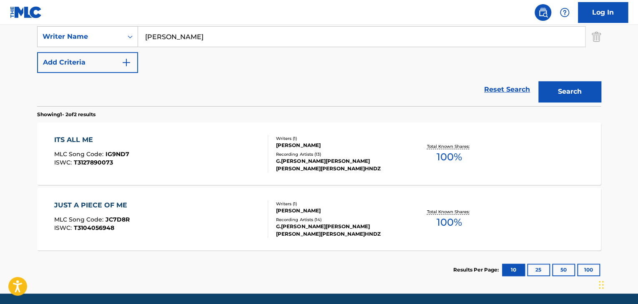
click at [89, 139] on div "ITS ALL ME" at bounding box center [91, 140] width 75 height 10
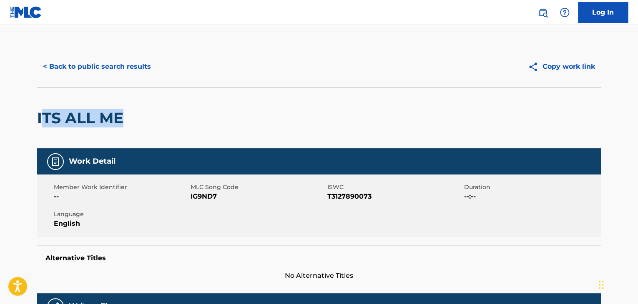
drag, startPoint x: 123, startPoint y: 121, endPoint x: 41, endPoint y: 120, distance: 81.7
click at [41, 120] on h2 "ITS ALL ME" at bounding box center [82, 118] width 90 height 19
click at [42, 119] on h2 "ITS ALL ME" at bounding box center [82, 118] width 90 height 19
drag, startPoint x: 38, startPoint y: 119, endPoint x: 118, endPoint y: 130, distance: 80.7
click at [118, 130] on div "ITS ALL ME" at bounding box center [82, 118] width 90 height 60
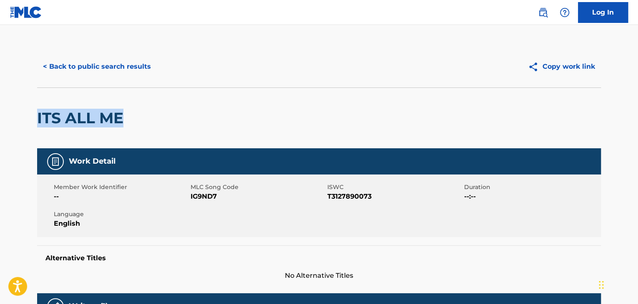
copy h2 "ITS ALL ME"
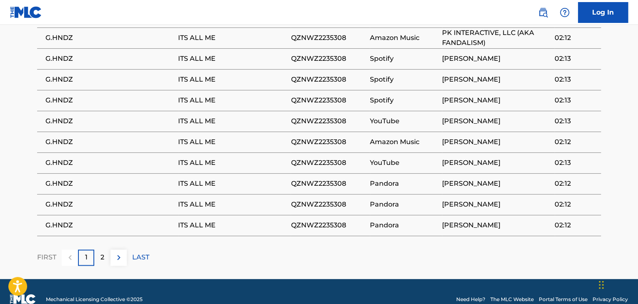
scroll to position [540, 0]
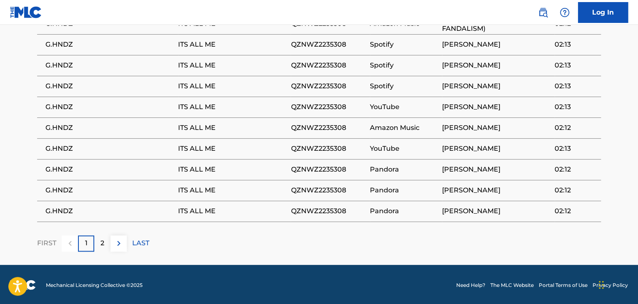
click at [107, 243] on div "2" at bounding box center [102, 243] width 16 height 16
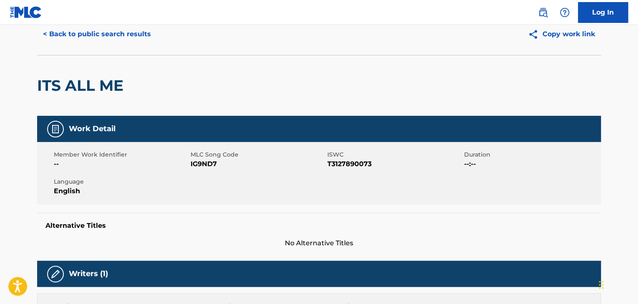
scroll to position [0, 0]
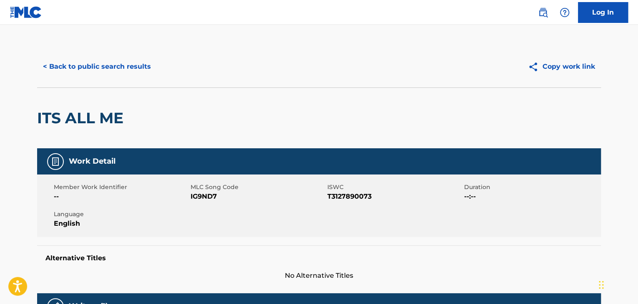
click at [53, 64] on button "< Back to public search results" at bounding box center [97, 66] width 120 height 21
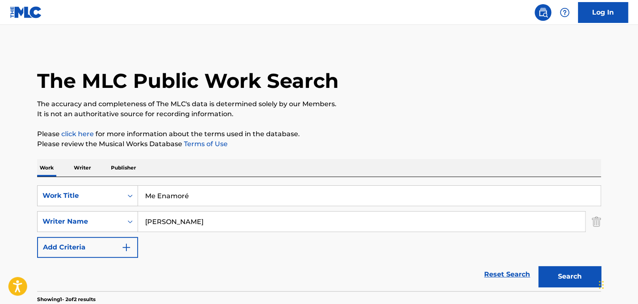
scroll to position [167, 0]
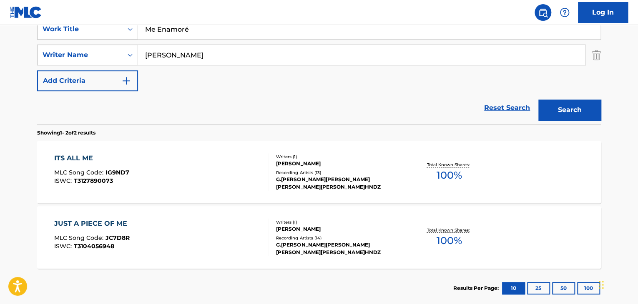
click at [84, 7] on div "Log In The MLC Public Work Search The accuracy and completeness of The MLC's da…" at bounding box center [319, 92] width 638 height 519
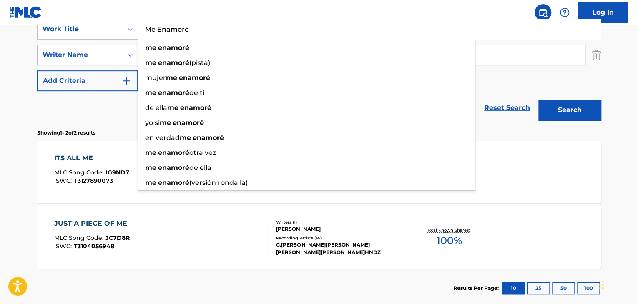
paste input "La Historia Continúa"
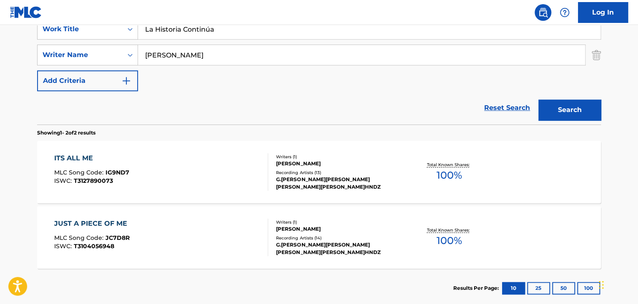
click at [571, 109] on button "Search" at bounding box center [569, 110] width 63 height 21
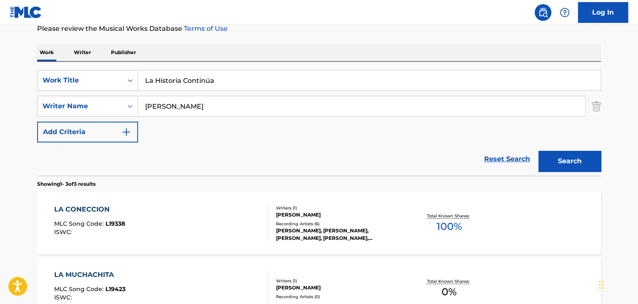
scroll to position [72, 0]
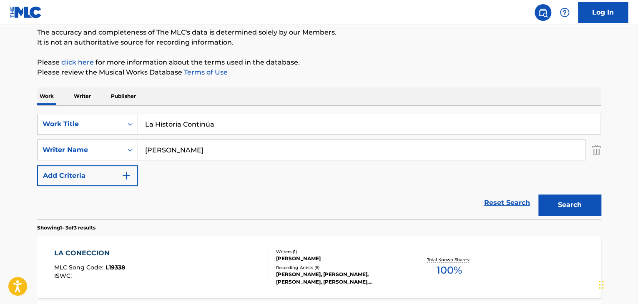
drag, startPoint x: 222, startPoint y: 123, endPoint x: 0, endPoint y: 71, distance: 227.7
click at [0, 75] on main "The MLC Public Work Search The accuracy and completeness of The MLC's data is d…" at bounding box center [319, 212] width 638 height 519
paste input "Por Siempre"
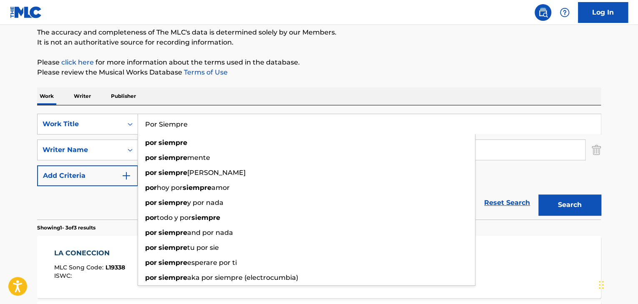
type input "Por Siempre"
click at [544, 205] on button "Search" at bounding box center [569, 205] width 63 height 21
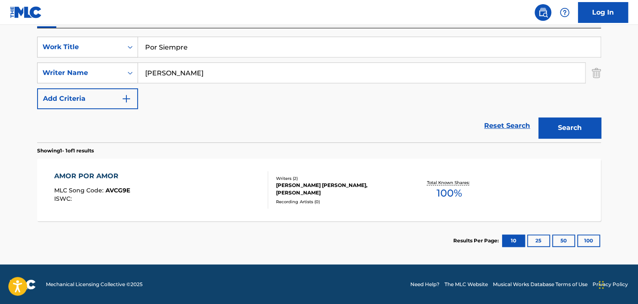
scroll to position [149, 0]
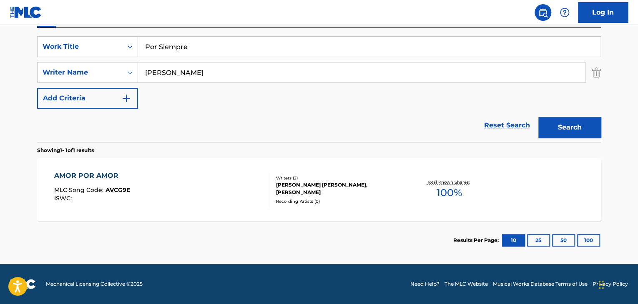
click at [190, 174] on div "AMOR POR AMOR MLC Song Code : AVCG9E ISWC :" at bounding box center [161, 190] width 214 height 38
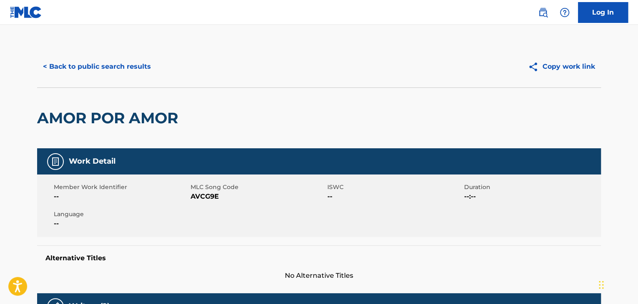
click at [80, 63] on button "< Back to public search results" at bounding box center [97, 66] width 120 height 21
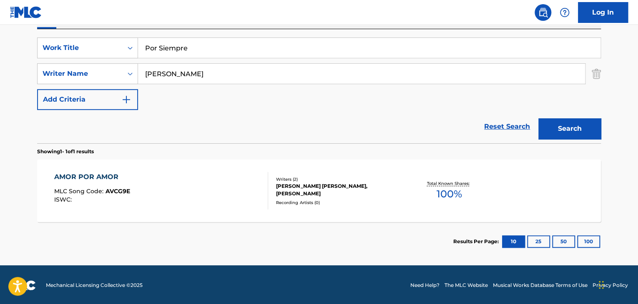
scroll to position [149, 0]
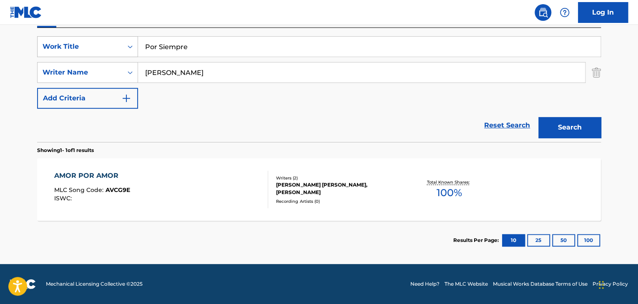
drag, startPoint x: 220, startPoint y: 51, endPoint x: 112, endPoint y: 46, distance: 107.6
click at [112, 46] on div "SearchWithCriteria2a03fa09-4f47-46c4-9015-9c8c9d72df76 Work Title Por Siempre" at bounding box center [318, 46] width 563 height 21
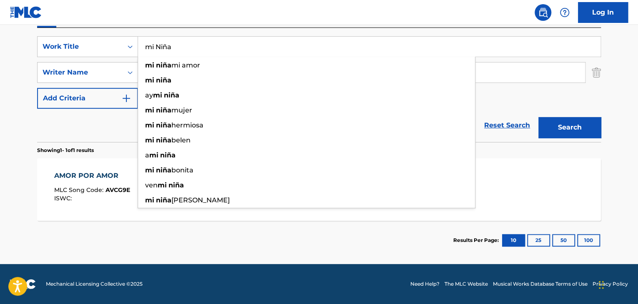
type input "mi Niña"
click at [483, 96] on div "SearchWithCriteria2a03fa09-4f47-46c4-9015-9c8c9d72df76 Work Title mi Niña mi ni…" at bounding box center [318, 72] width 563 height 73
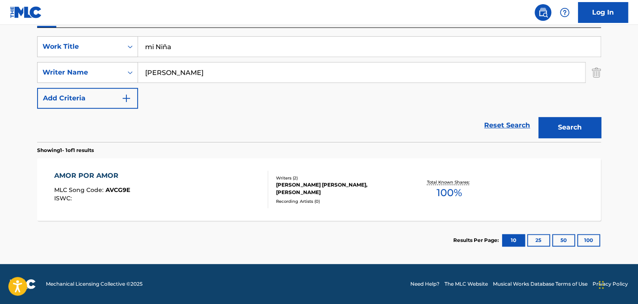
drag, startPoint x: 223, startPoint y: 78, endPoint x: 32, endPoint y: 79, distance: 191.3
click at [33, 79] on div "The MLC Public Work Search The accuracy and completeness of The MLC's data is d…" at bounding box center [318, 78] width 583 height 363
paste input "[PERSON_NAME]"
type input "[PERSON_NAME]"
click at [576, 121] on button "Search" at bounding box center [569, 127] width 63 height 21
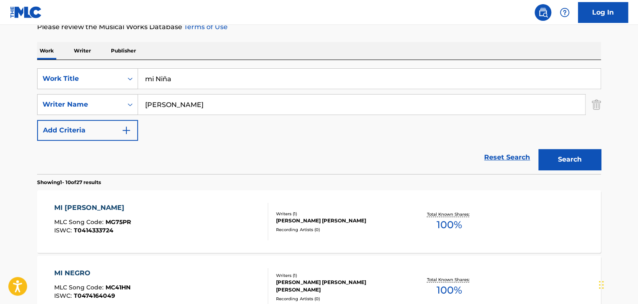
scroll to position [117, 0]
click at [173, 219] on div "MI [PERSON_NAME] MLC Song Code : MG75PR ISWC : T0414333724" at bounding box center [161, 222] width 214 height 38
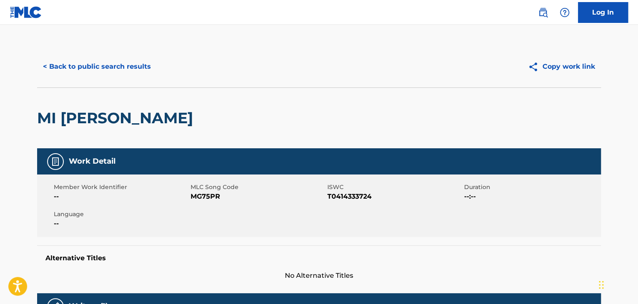
click at [139, 64] on button "< Back to public search results" at bounding box center [97, 66] width 120 height 21
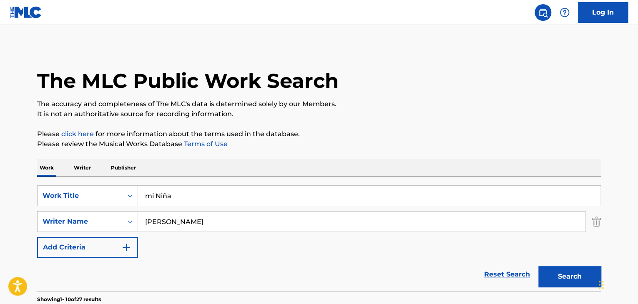
scroll to position [117, 0]
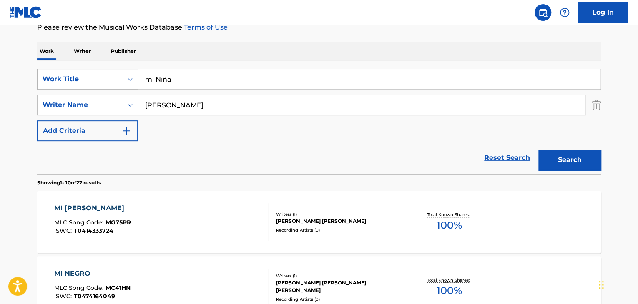
drag, startPoint x: 195, startPoint y: 85, endPoint x: 70, endPoint y: 75, distance: 126.2
click at [72, 76] on div "SearchWithCriteria2a03fa09-4f47-46c4-9015-9c8c9d72df76 Work Title mi Niña" at bounding box center [318, 79] width 563 height 21
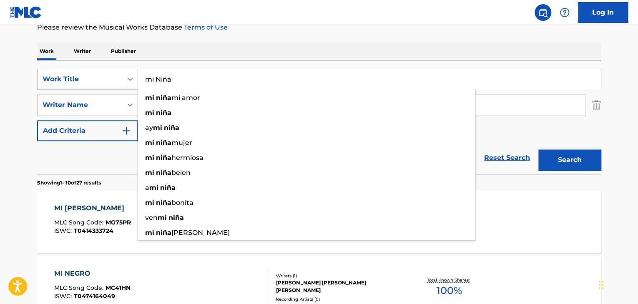
paste input "Eres Lo Mejor Que Me Ha Pasado"
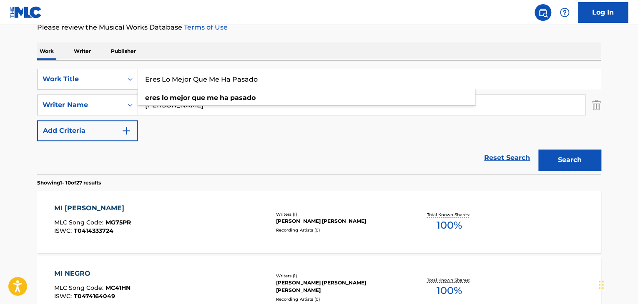
type input "Eres Lo Mejor Que Me Ha Pasado"
click at [213, 129] on div "SearchWithCriteria2a03fa09-4f47-46c4-9015-9c8c9d72df76 Work Title Eres Lo Mejor…" at bounding box center [318, 105] width 563 height 73
drag, startPoint x: 197, startPoint y: 101, endPoint x: 110, endPoint y: 101, distance: 86.7
click at [112, 101] on div "SearchWithCriteriaa30803c2-393e-41ee-be2b-0a4f2c7193c6 Writer Name [PERSON_NAME]" at bounding box center [318, 105] width 563 height 21
type input "[PERSON_NAME]"
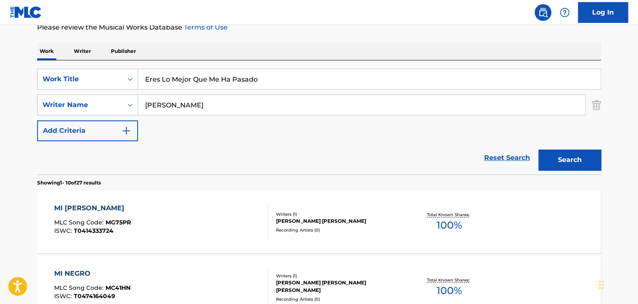
click at [567, 168] on button "Search" at bounding box center [569, 160] width 63 height 21
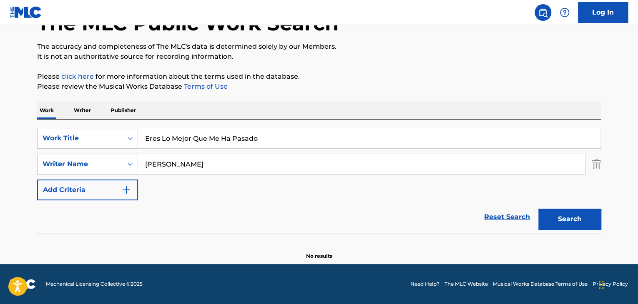
scroll to position [58, 0]
drag, startPoint x: 264, startPoint y: 136, endPoint x: 40, endPoint y: 93, distance: 228.2
click at [40, 93] on div "The MLC Public Work Search The accuracy and completeness of The MLC's data is d…" at bounding box center [318, 124] width 583 height 272
paste input "[PERSON_NAME]"
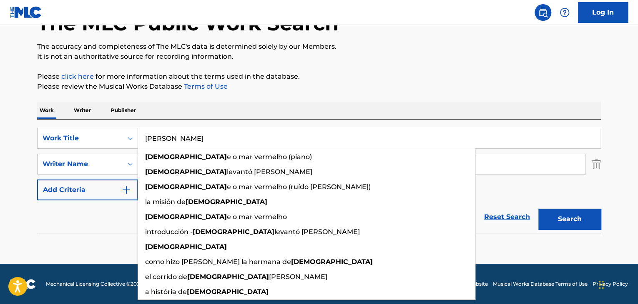
click at [568, 217] on button "Search" at bounding box center [569, 219] width 63 height 21
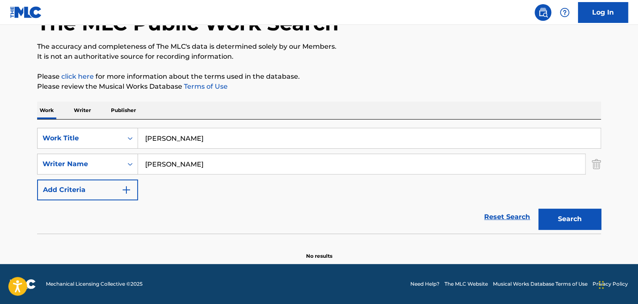
drag, startPoint x: 172, startPoint y: 140, endPoint x: 40, endPoint y: 111, distance: 135.0
click at [42, 111] on div "Work Writer Publisher SearchWithCriteria2a03fa09-4f47-46c4-9015-9c8c9d72df76 Wo…" at bounding box center [318, 181] width 563 height 158
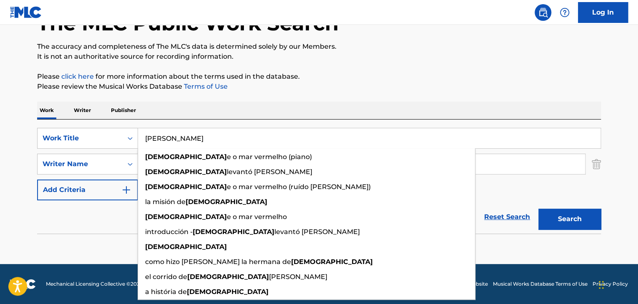
paste input "Confiad"
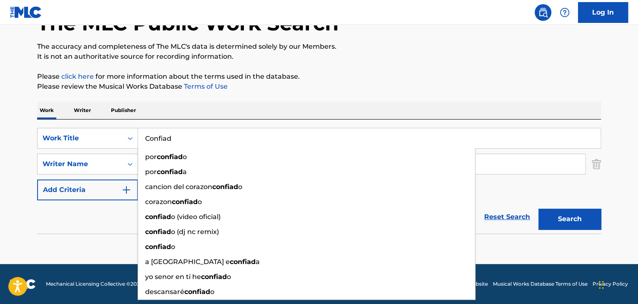
click at [578, 214] on button "Search" at bounding box center [569, 219] width 63 height 21
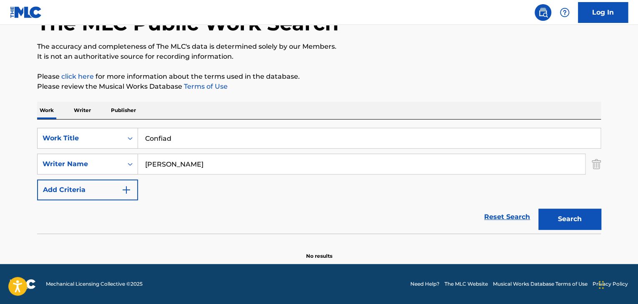
click at [2, 125] on main "The MLC Public Work Search The accuracy and completeness of The MLC's data is d…" at bounding box center [319, 115] width 638 height 297
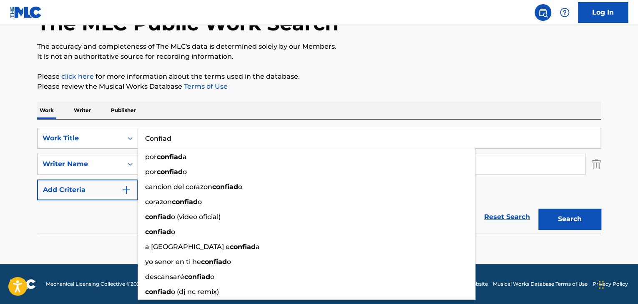
paste input "[DEMOGRAPHIC_DATA] Nissi"
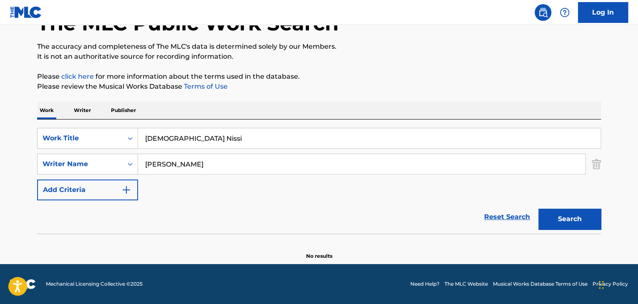
type input "[DEMOGRAPHIC_DATA] Nissi"
drag, startPoint x: 181, startPoint y: 164, endPoint x: 76, endPoint y: 165, distance: 104.6
click at [85, 164] on div "SearchWithCriteriaa30803c2-393e-41ee-be2b-0a4f2c7193c6 Writer Name [PERSON_NAME]" at bounding box center [318, 164] width 563 height 21
type input "e"
click at [563, 214] on button "Search" at bounding box center [569, 219] width 63 height 21
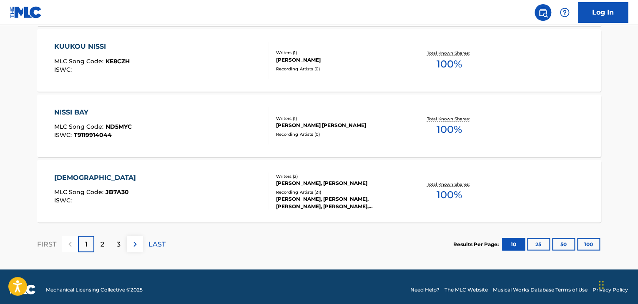
scroll to position [742, 0]
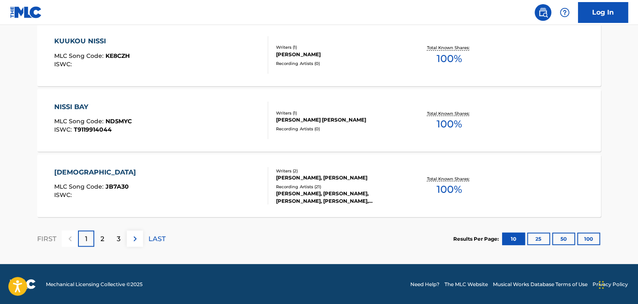
click at [303, 195] on div "[PERSON_NAME], [PERSON_NAME], [PERSON_NAME], [PERSON_NAME], [PERSON_NAME]" at bounding box center [339, 197] width 126 height 15
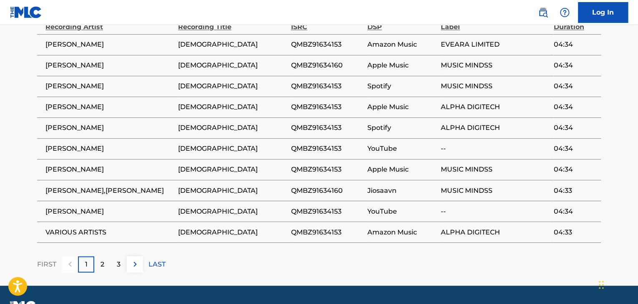
scroll to position [625, 0]
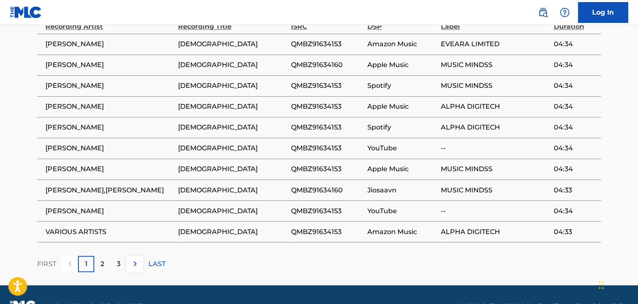
click at [99, 256] on div "2" at bounding box center [102, 264] width 16 height 16
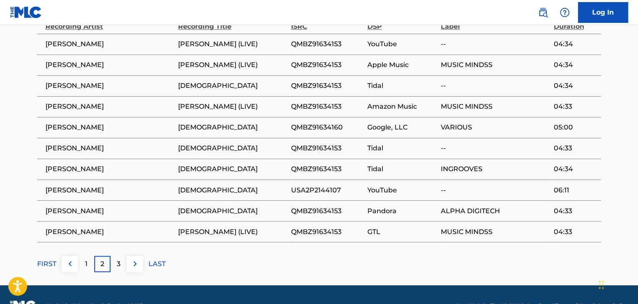
click at [117, 259] on p "3" at bounding box center [119, 264] width 4 height 10
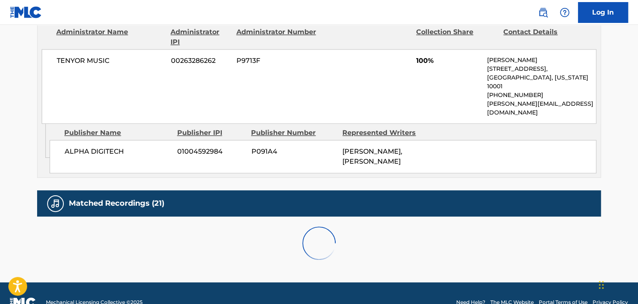
scroll to position [440, 0]
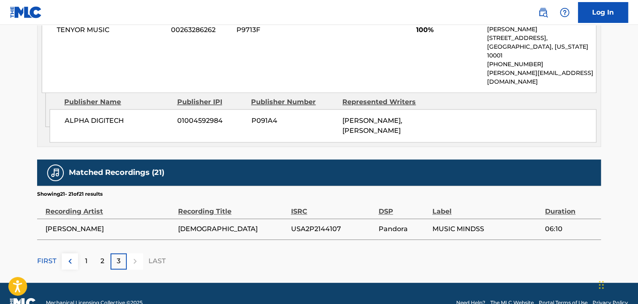
click at [104, 253] on div "2" at bounding box center [102, 261] width 16 height 16
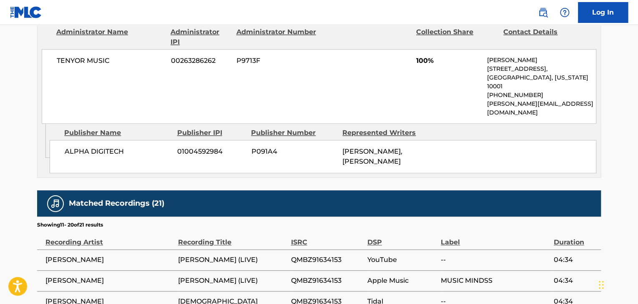
scroll to position [625, 0]
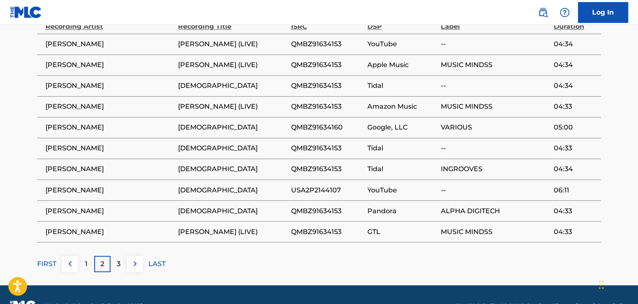
click at [80, 256] on div "1" at bounding box center [86, 264] width 16 height 16
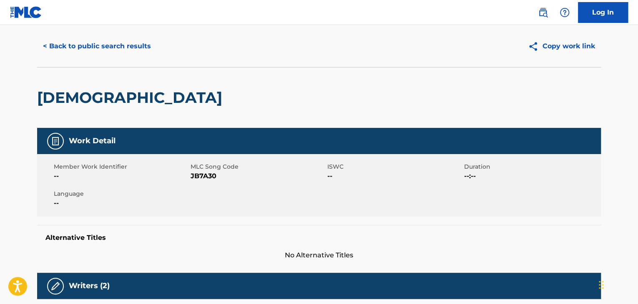
scroll to position [0, 0]
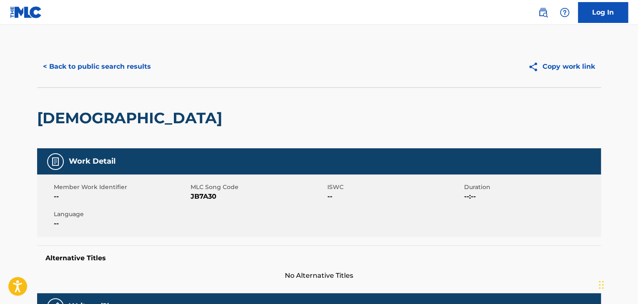
drag, startPoint x: 85, startPoint y: 53, endPoint x: 99, endPoint y: 71, distance: 23.2
click at [89, 58] on div "< Back to public search results Copy work link" at bounding box center [318, 67] width 563 height 42
click at [99, 71] on button "< Back to public search results" at bounding box center [97, 66] width 120 height 21
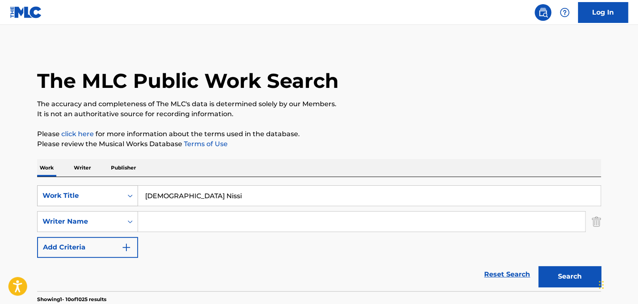
drag, startPoint x: 196, startPoint y: 193, endPoint x: 83, endPoint y: 202, distance: 113.3
click at [85, 202] on div "SearchWithCriteria2a03fa09-4f47-46c4-9015-9c8c9d72df76 Work Title Jehová Nissi" at bounding box center [318, 195] width 563 height 21
paste input "Libre"
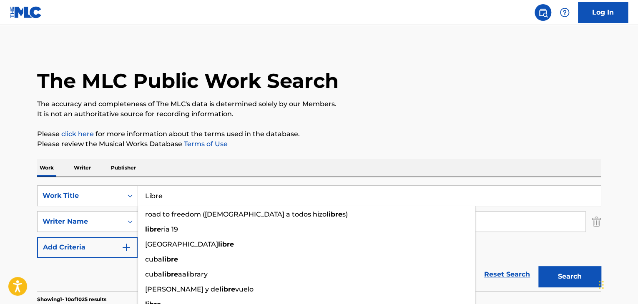
type input "Libre"
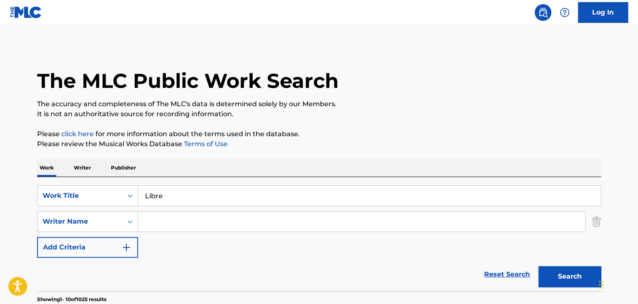
click at [538, 224] on input "Search Form" at bounding box center [361, 222] width 447 height 20
paste input "[PERSON_NAME]"
type input "[PERSON_NAME]"
click at [575, 270] on button "Search" at bounding box center [569, 276] width 63 height 21
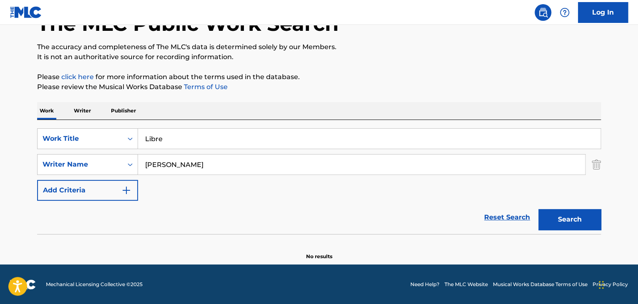
scroll to position [58, 0]
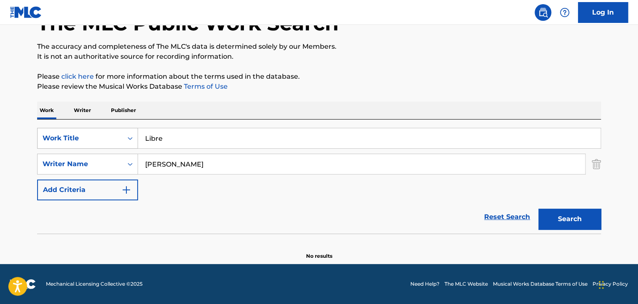
drag, startPoint x: 166, startPoint y: 140, endPoint x: 113, endPoint y: 133, distance: 53.0
click at [103, 130] on div "SearchWithCriteria2a03fa09-4f47-46c4-9015-9c8c9d72df76 Work Title Libre" at bounding box center [318, 138] width 563 height 21
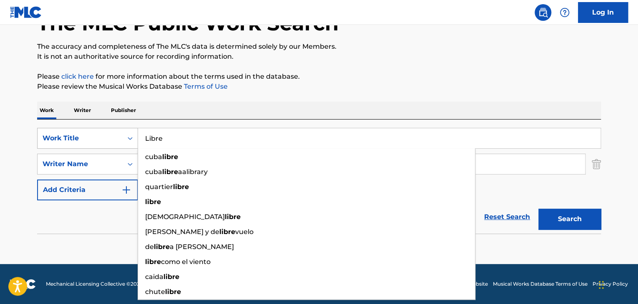
paste input "Tu Eres Mi Gozo"
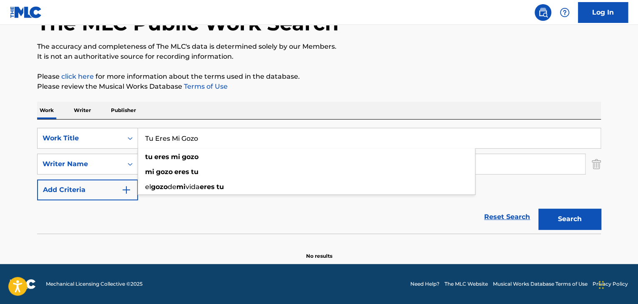
type input "Tu Eres Mi Gozo"
drag, startPoint x: 122, startPoint y: 224, endPoint x: 159, endPoint y: 209, distance: 39.8
click at [126, 223] on div "Reset Search Search" at bounding box center [318, 216] width 563 height 33
drag, startPoint x: 218, startPoint y: 169, endPoint x: 71, endPoint y: 157, distance: 147.1
click at [90, 157] on div "SearchWithCriteriaa30803c2-393e-41ee-be2b-0a4f2c7193c6 Writer Name [PERSON_NAME]" at bounding box center [318, 164] width 563 height 21
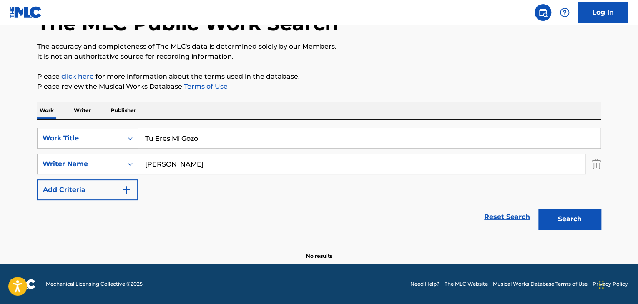
type input "[PERSON_NAME]"
click at [550, 219] on button "Search" at bounding box center [569, 219] width 63 height 21
drag, startPoint x: 205, startPoint y: 143, endPoint x: 51, endPoint y: 134, distance: 154.5
click at [55, 138] on div "SearchWithCriteria2a03fa09-4f47-46c4-9015-9c8c9d72df76 Work Title Tu Eres Mi Go…" at bounding box center [318, 138] width 563 height 21
paste input "Por Tu Gran Amor"
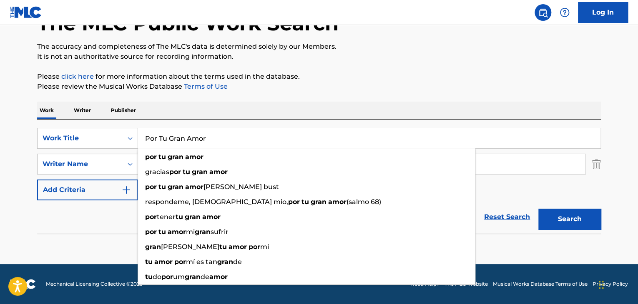
click at [577, 228] on button "Search" at bounding box center [569, 219] width 63 height 21
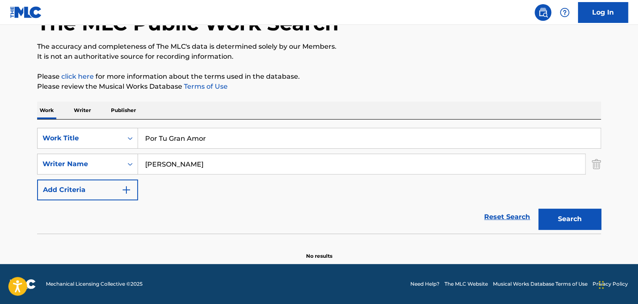
click at [87, 127] on div "SearchWithCriteria2a03fa09-4f47-46c4-9015-9c8c9d72df76 Work Title Por Tu Gran A…" at bounding box center [318, 177] width 563 height 114
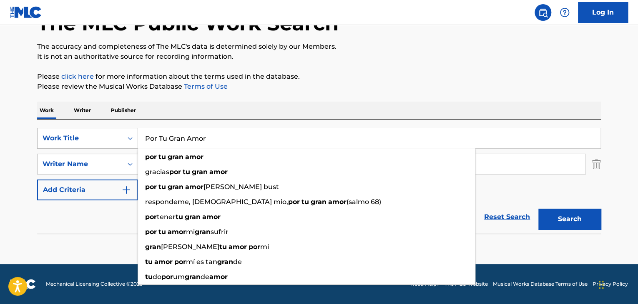
paste input "Te Amo Señ"
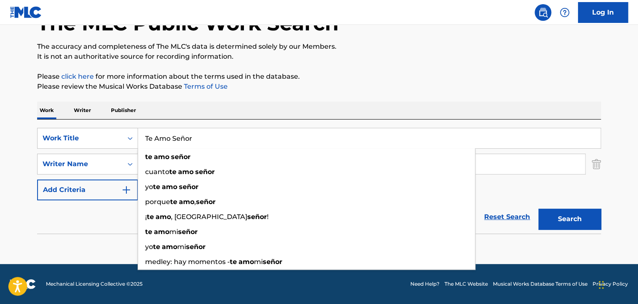
type input "Te Amo Señor"
click at [600, 189] on div "The MLC Public Work Search The accuracy and completeness of The MLC's data is d…" at bounding box center [318, 124] width 583 height 272
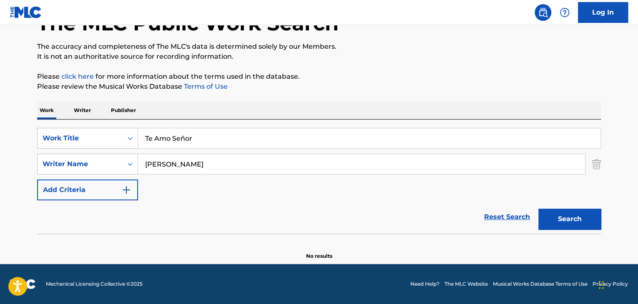
click at [561, 220] on button "Search" at bounding box center [569, 219] width 63 height 21
drag, startPoint x: 211, startPoint y: 171, endPoint x: 21, endPoint y: 153, distance: 190.8
click at [22, 153] on main "The MLC Public Work Search The accuracy and completeness of The MLC's data is d…" at bounding box center [319, 115] width 638 height 297
click at [543, 209] on button "Search" at bounding box center [569, 219] width 63 height 21
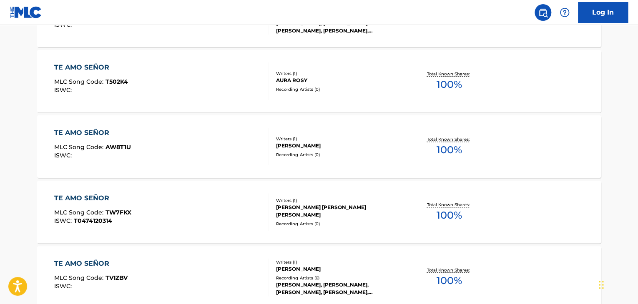
scroll to position [117, 0]
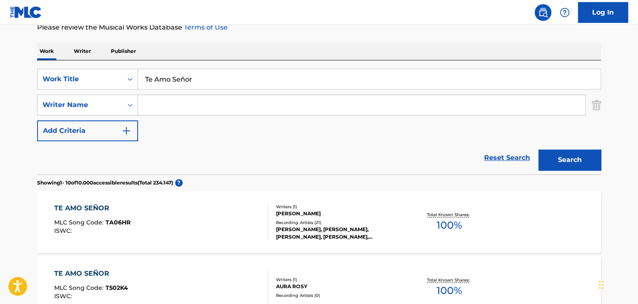
click at [173, 103] on input "Search Form" at bounding box center [361, 105] width 447 height 20
paste input "[PERSON_NAME]"
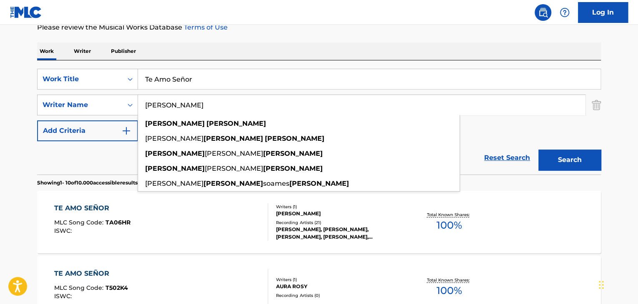
type input "[PERSON_NAME]"
click at [571, 159] on button "Search" at bounding box center [569, 160] width 63 height 21
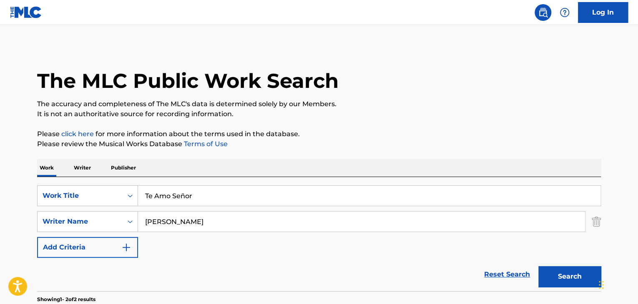
scroll to position [0, 0]
drag, startPoint x: 136, startPoint y: 179, endPoint x: 9, endPoint y: 162, distance: 127.8
click at [32, 168] on div "The MLC Public Work Search The accuracy and completeness of The MLC's data is d…" at bounding box center [318, 260] width 583 height 429
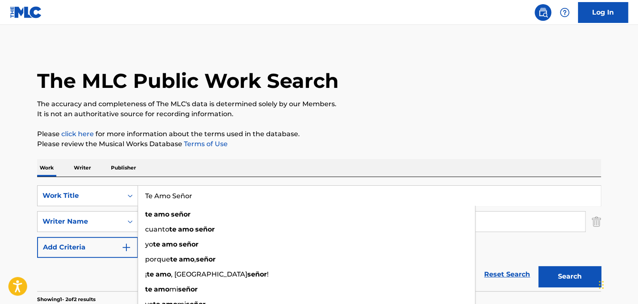
paste input "Eres Santo"
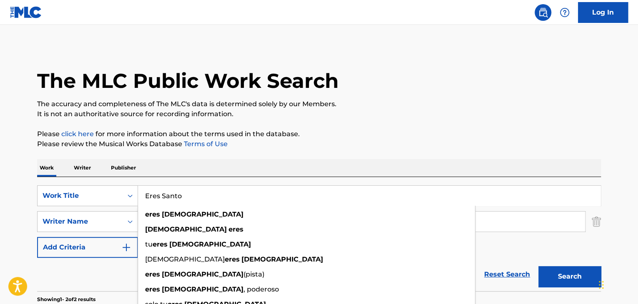
type input "Eres Santo"
click at [401, 158] on div "The MLC Public Work Search The accuracy and completeness of The MLC's data is d…" at bounding box center [318, 260] width 583 height 429
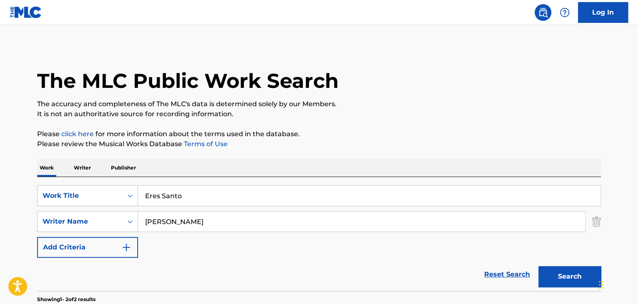
click at [14, 191] on main "The MLC Public Work Search The accuracy and completeness of The MLC's data is d…" at bounding box center [319, 252] width 638 height 454
click at [578, 277] on button "Search" at bounding box center [569, 276] width 63 height 21
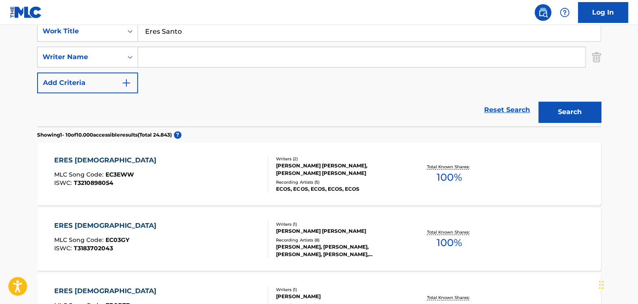
scroll to position [125, 0]
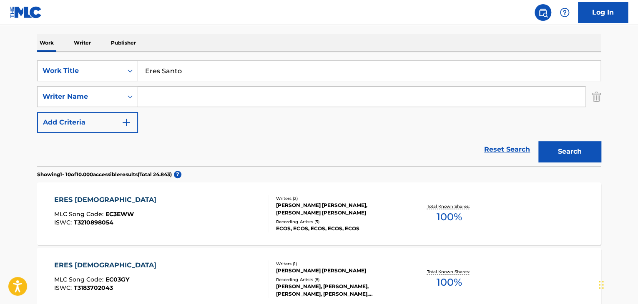
click at [214, 100] on input "Search Form" at bounding box center [361, 97] width 447 height 20
click at [570, 154] on button "Search" at bounding box center [569, 151] width 63 height 21
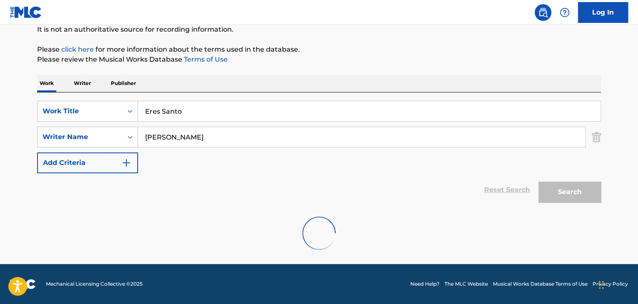
scroll to position [58, 0]
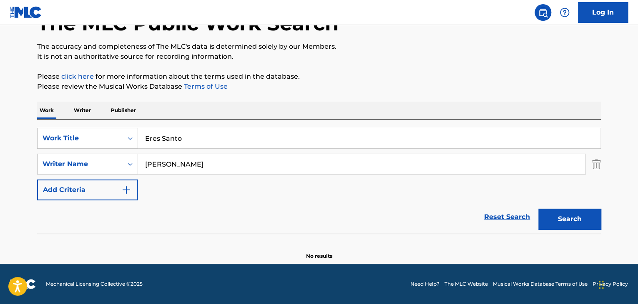
drag, startPoint x: 210, startPoint y: 167, endPoint x: 13, endPoint y: 149, distance: 197.9
click at [21, 149] on main "The MLC Public Work Search The accuracy and completeness of The MLC's data is d…" at bounding box center [319, 115] width 638 height 297
paste input "[PERSON_NAME]"
type input "[PERSON_NAME]"
click at [586, 222] on button "Search" at bounding box center [569, 219] width 63 height 21
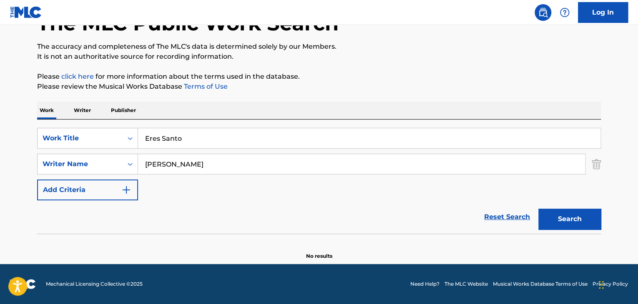
drag, startPoint x: 164, startPoint y: 125, endPoint x: 145, endPoint y: 122, distance: 18.7
click at [147, 122] on div "SearchWithCriteria2a03fa09-4f47-46c4-9015-9c8c9d72df76 Work Title Eres Santo Se…" at bounding box center [318, 177] width 563 height 114
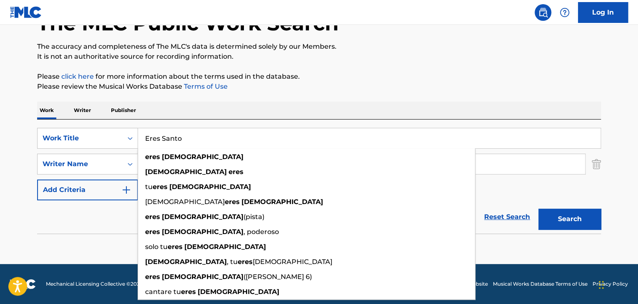
paste input "Tu Me Sanaste"
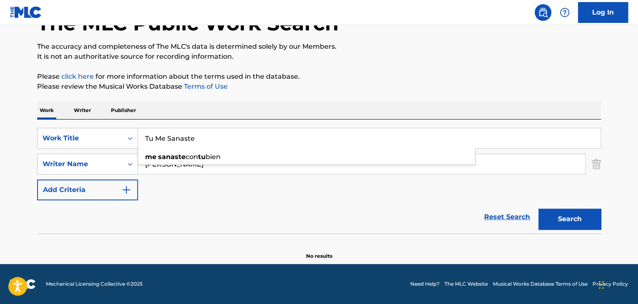
type input "Tu Me Sanaste"
click at [591, 219] on button "Search" at bounding box center [569, 219] width 63 height 21
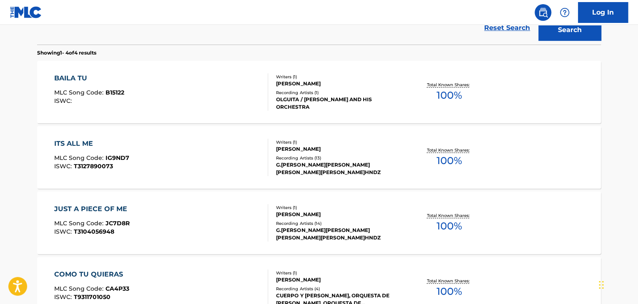
scroll to position [266, 0]
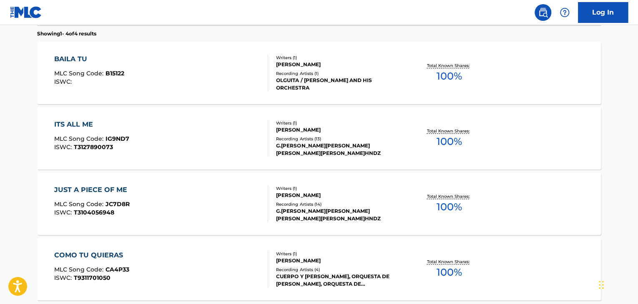
click at [86, 194] on div "JUST A PIECE OF ME" at bounding box center [92, 190] width 77 height 10
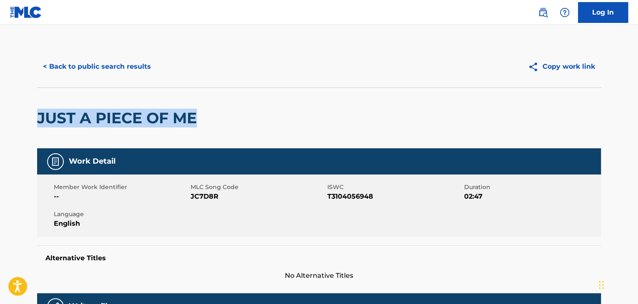
drag, startPoint x: 202, startPoint y: 117, endPoint x: 20, endPoint y: 121, distance: 181.3
copy h2 "JUST A PIECE OF ME"
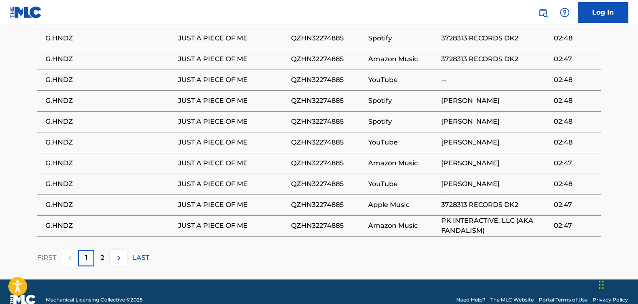
scroll to position [540, 0]
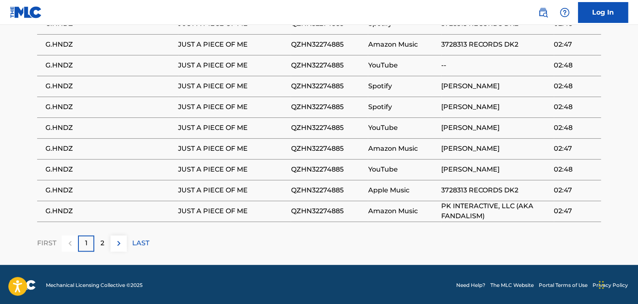
click at [96, 244] on div "2" at bounding box center [102, 243] width 16 height 16
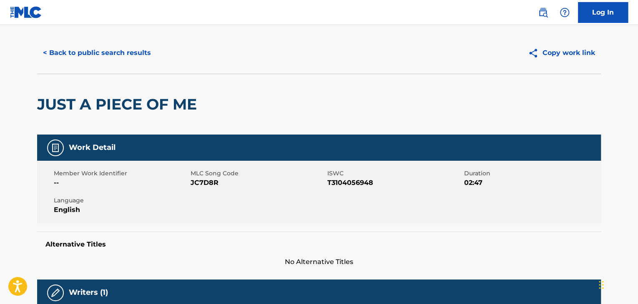
scroll to position [0, 0]
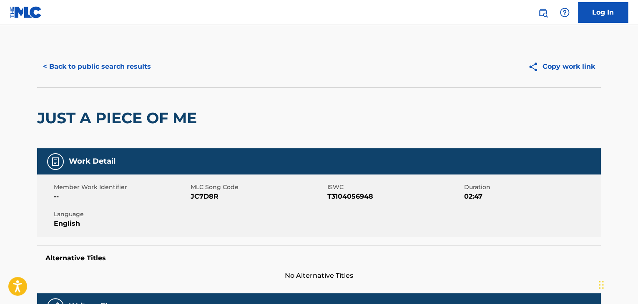
click at [105, 65] on button "< Back to public search results" at bounding box center [97, 66] width 120 height 21
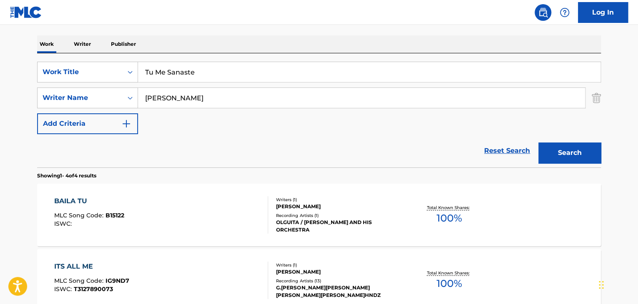
scroll to position [137, 0]
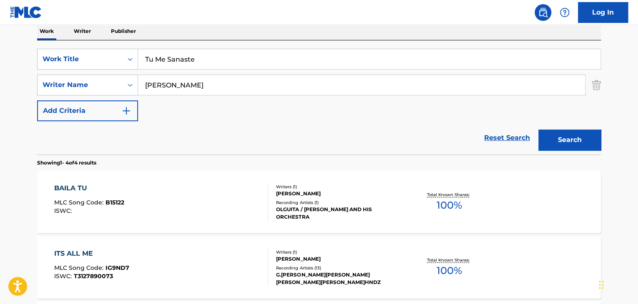
click at [133, 200] on div "BAILA TU MLC Song Code : B15122 ISWC :" at bounding box center [161, 202] width 214 height 38
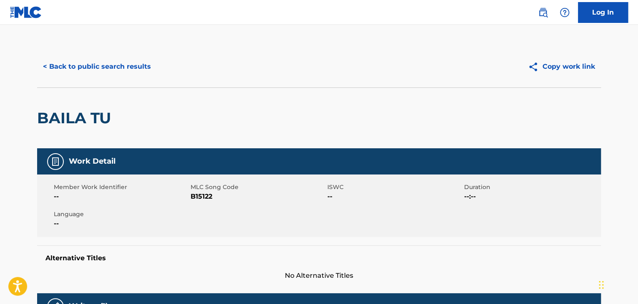
click at [59, 70] on button "< Back to public search results" at bounding box center [97, 66] width 120 height 21
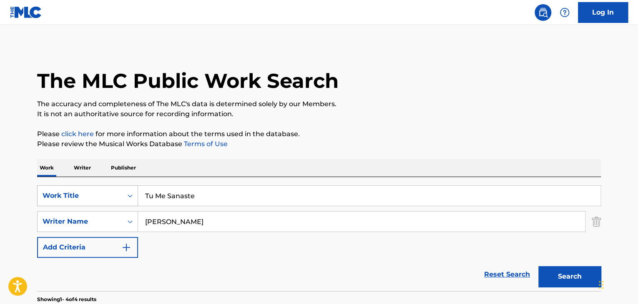
drag, startPoint x: 197, startPoint y: 199, endPoint x: 38, endPoint y: 186, distance: 158.9
click at [38, 187] on div "SearchWithCriteria2a03fa09-4f47-46c4-9015-9c8c9d72df76 Work Title Tu Me Sanaste" at bounding box center [318, 195] width 563 height 21
paste input "Seamos Amigos"
click at [554, 273] on button "Search" at bounding box center [569, 276] width 63 height 21
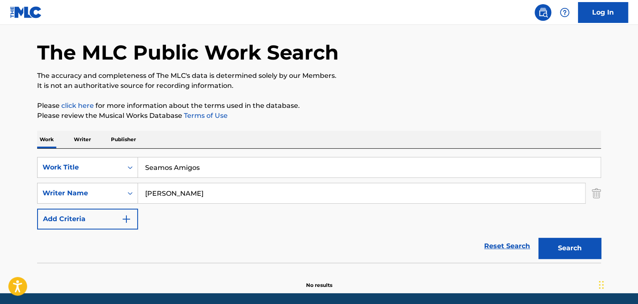
scroll to position [58, 0]
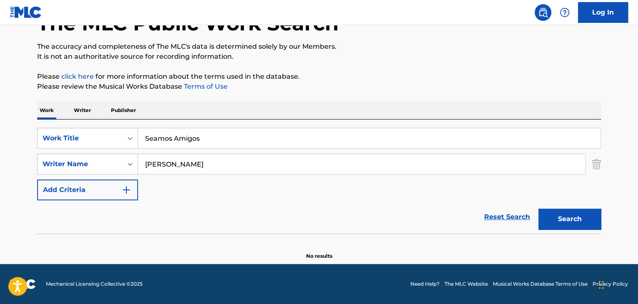
drag, startPoint x: 210, startPoint y: 138, endPoint x: 33, endPoint y: 135, distance: 177.1
click at [40, 139] on div "SearchWithCriteria2a03fa09-4f47-46c4-9015-9c8c9d72df76 Work Title Seamos Amigos" at bounding box center [318, 138] width 563 height 21
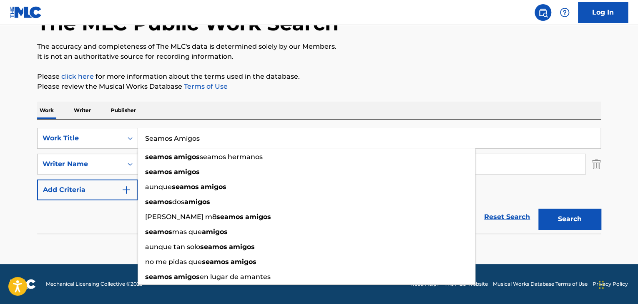
paste input "Poderoso Eres Tú"
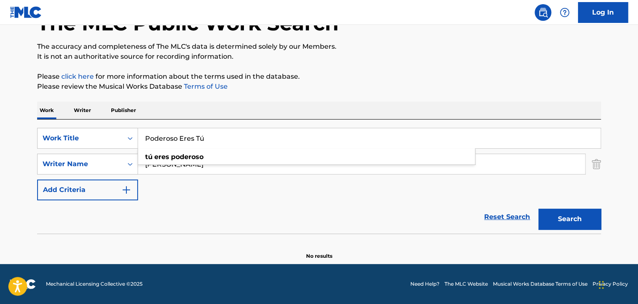
type input "Poderoso Eres Tú"
click at [208, 167] on input "[PERSON_NAME]" at bounding box center [361, 164] width 447 height 20
drag, startPoint x: 182, startPoint y: 159, endPoint x: 113, endPoint y: 147, distance: 69.3
click at [120, 148] on div "SearchWithCriteria2a03fa09-4f47-46c4-9015-9c8c9d72df76 Work Title Poderoso Eres…" at bounding box center [318, 164] width 563 height 73
paste input "[PERSON_NAME]"
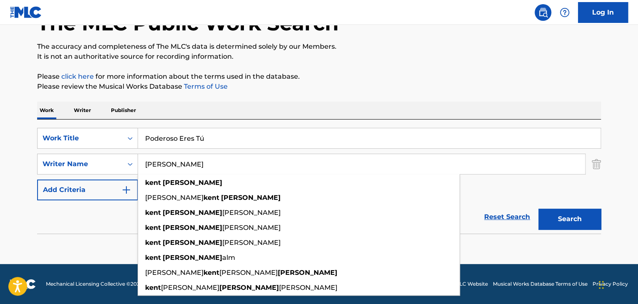
click at [568, 205] on div "Search" at bounding box center [567, 216] width 67 height 33
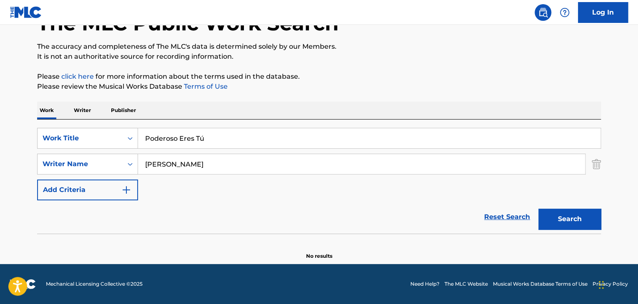
click at [569, 218] on button "Search" at bounding box center [569, 219] width 63 height 21
drag, startPoint x: 218, startPoint y: 167, endPoint x: 56, endPoint y: 167, distance: 162.1
click at [56, 167] on div "SearchWithCriteriaa30803c2-393e-41ee-be2b-0a4f2c7193c6 Writer Name [PERSON_NAME]" at bounding box center [318, 164] width 563 height 21
type input "[PERSON_NAME]"
click at [570, 219] on button "Search" at bounding box center [569, 219] width 63 height 21
